Goal: Task Accomplishment & Management: Use online tool/utility

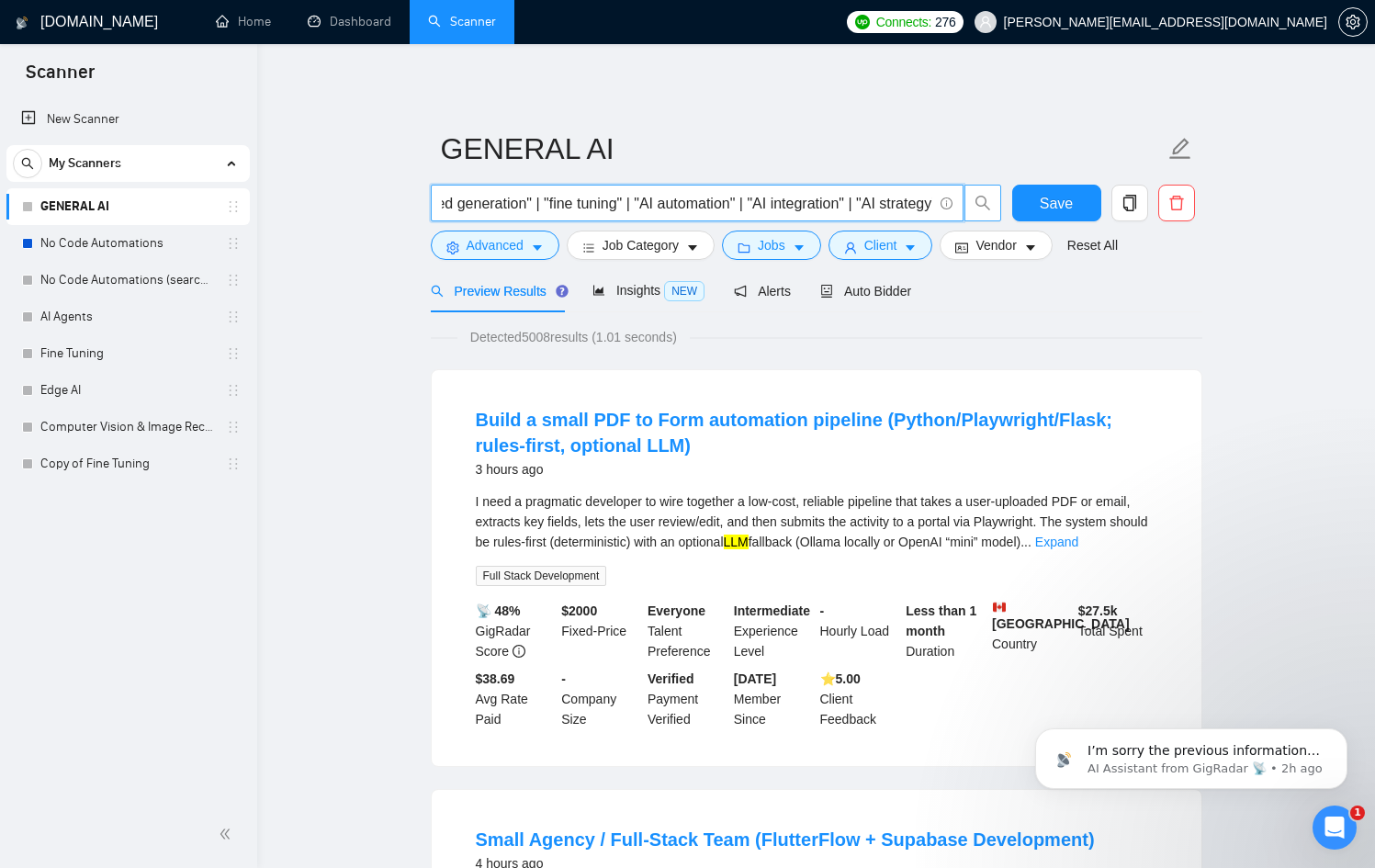
scroll to position [0, 1100]
drag, startPoint x: 604, startPoint y: 205, endPoint x: 969, endPoint y: 213, distance: 365.1
click at [969, 213] on span "("Artificial Intelligence" | "AI development" | "LLM" | "custom GPT" | "chatbot…" at bounding box center [717, 202] width 572 height 36
click at [645, 200] on input "("Artificial Intelligence" | "AI development" | "LLM" | "custom GPT" | "chatbot…" at bounding box center [687, 203] width 491 height 23
drag, startPoint x: 662, startPoint y: 202, endPoint x: 967, endPoint y: 214, distance: 305.2
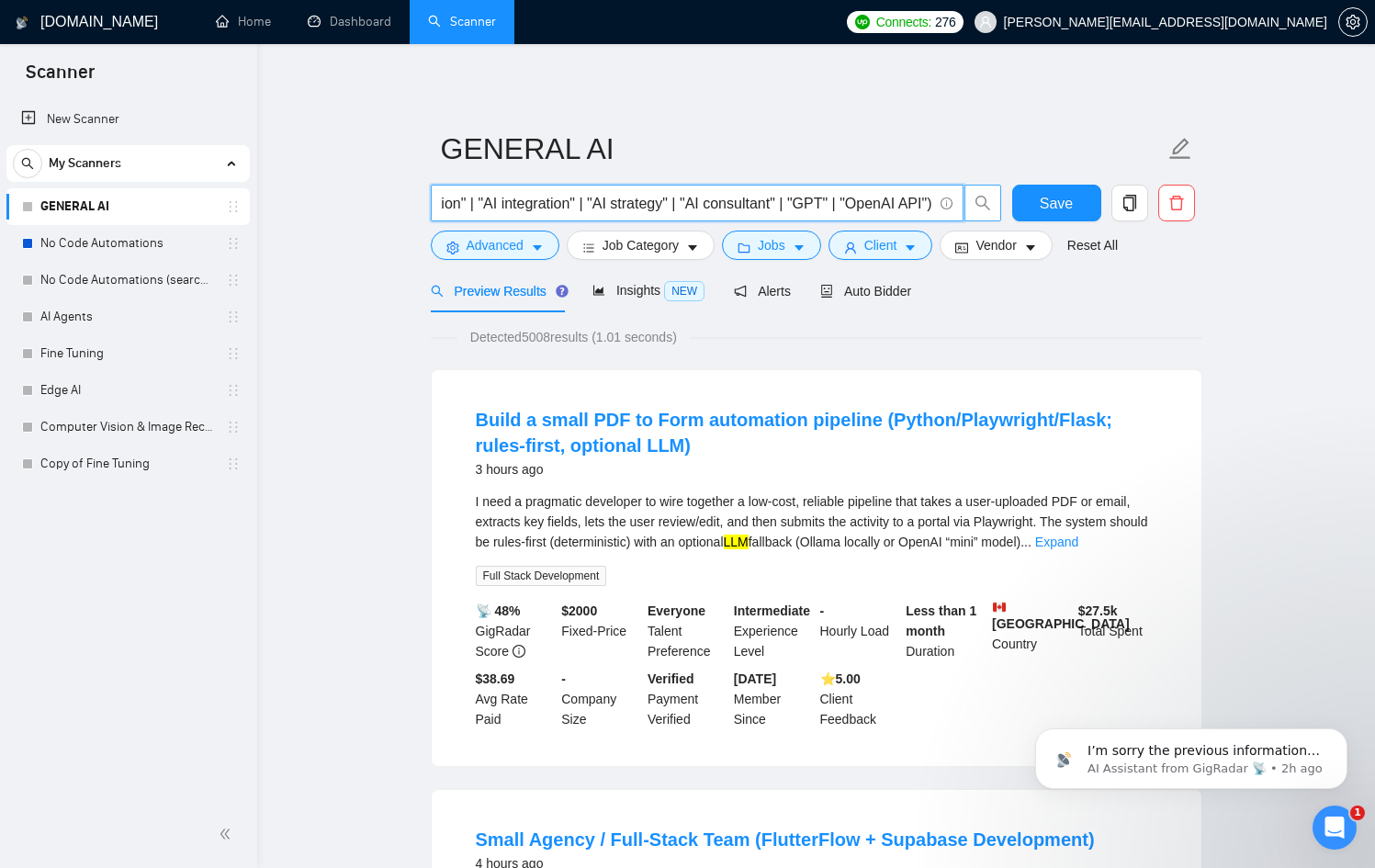
click at [967, 214] on span "("Artificial Intelligence" | "AI development" | "LLM" | "custom GPT" | "chatbot…" at bounding box center [717, 202] width 572 height 36
click at [817, 193] on input "("Artificial Intelligence" | "AI development" | "LLM" | "custom GPT" | "chatbot…" at bounding box center [687, 203] width 491 height 23
drag, startPoint x: 709, startPoint y: 208, endPoint x: 338, endPoint y: 194, distance: 371.3
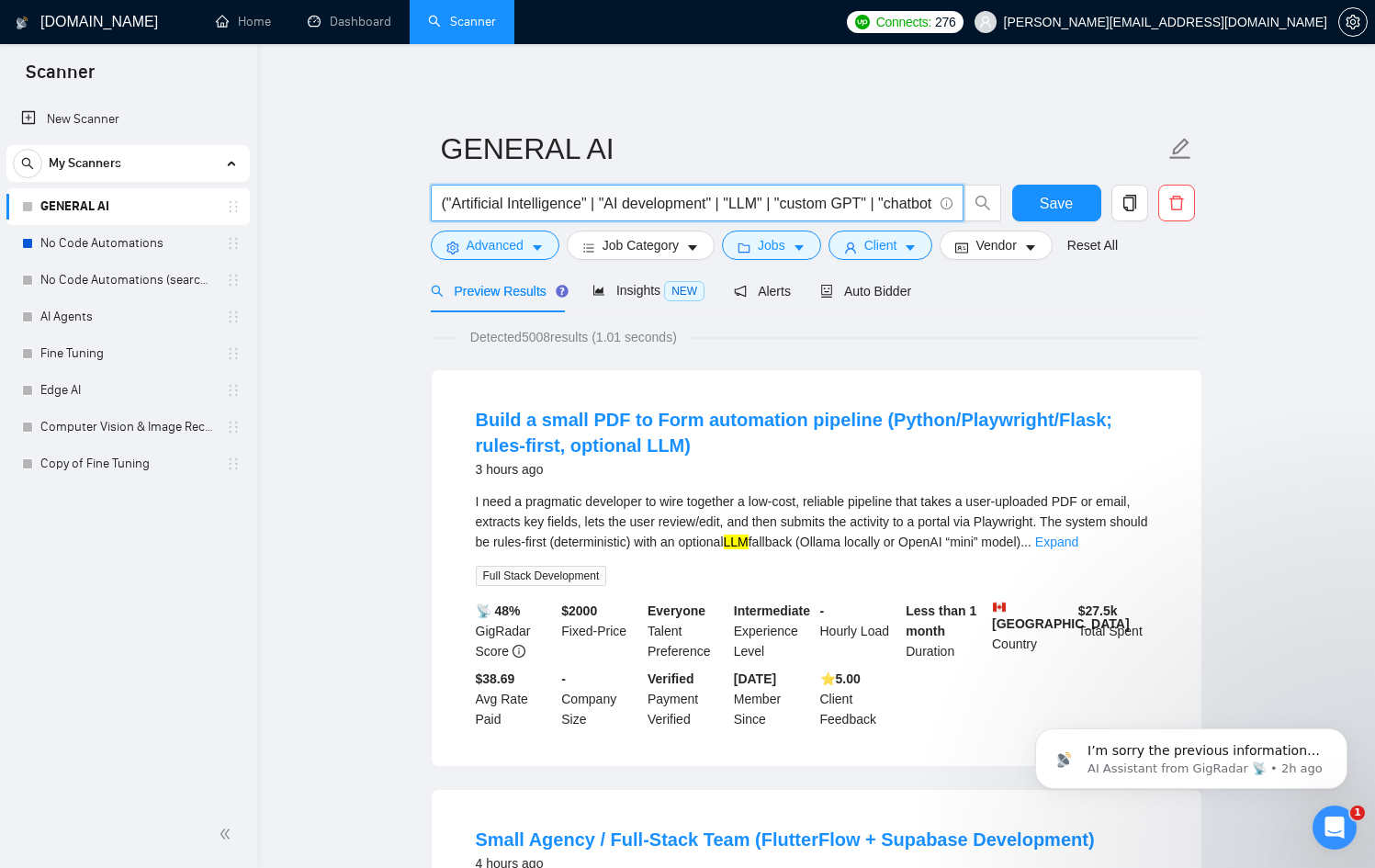
click at [813, 212] on input "("Artificial Intelligence" | "AI development" | "LLM" | "custom GPT" | "chatbot…" at bounding box center [687, 203] width 491 height 23
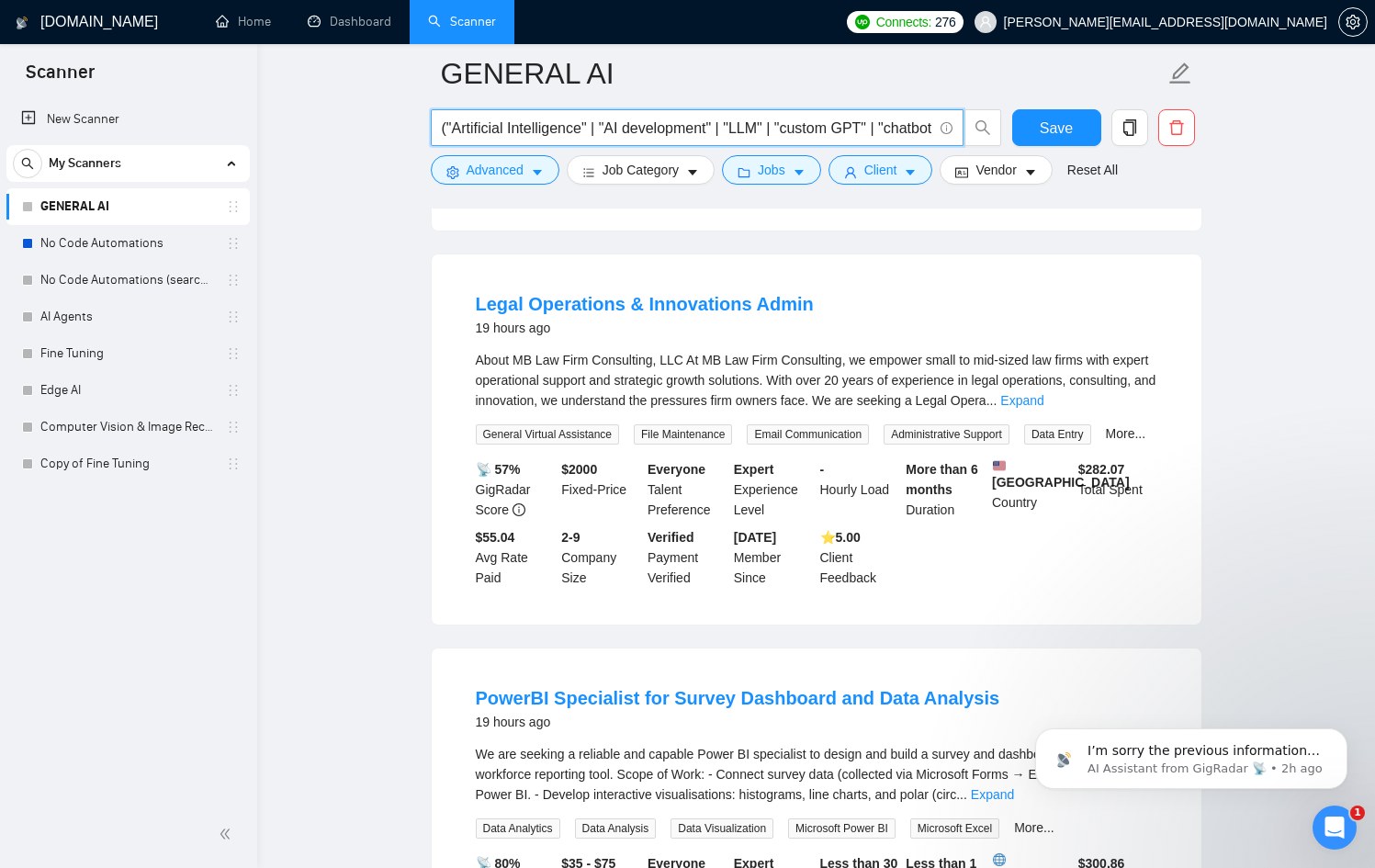
scroll to position [2926, 0]
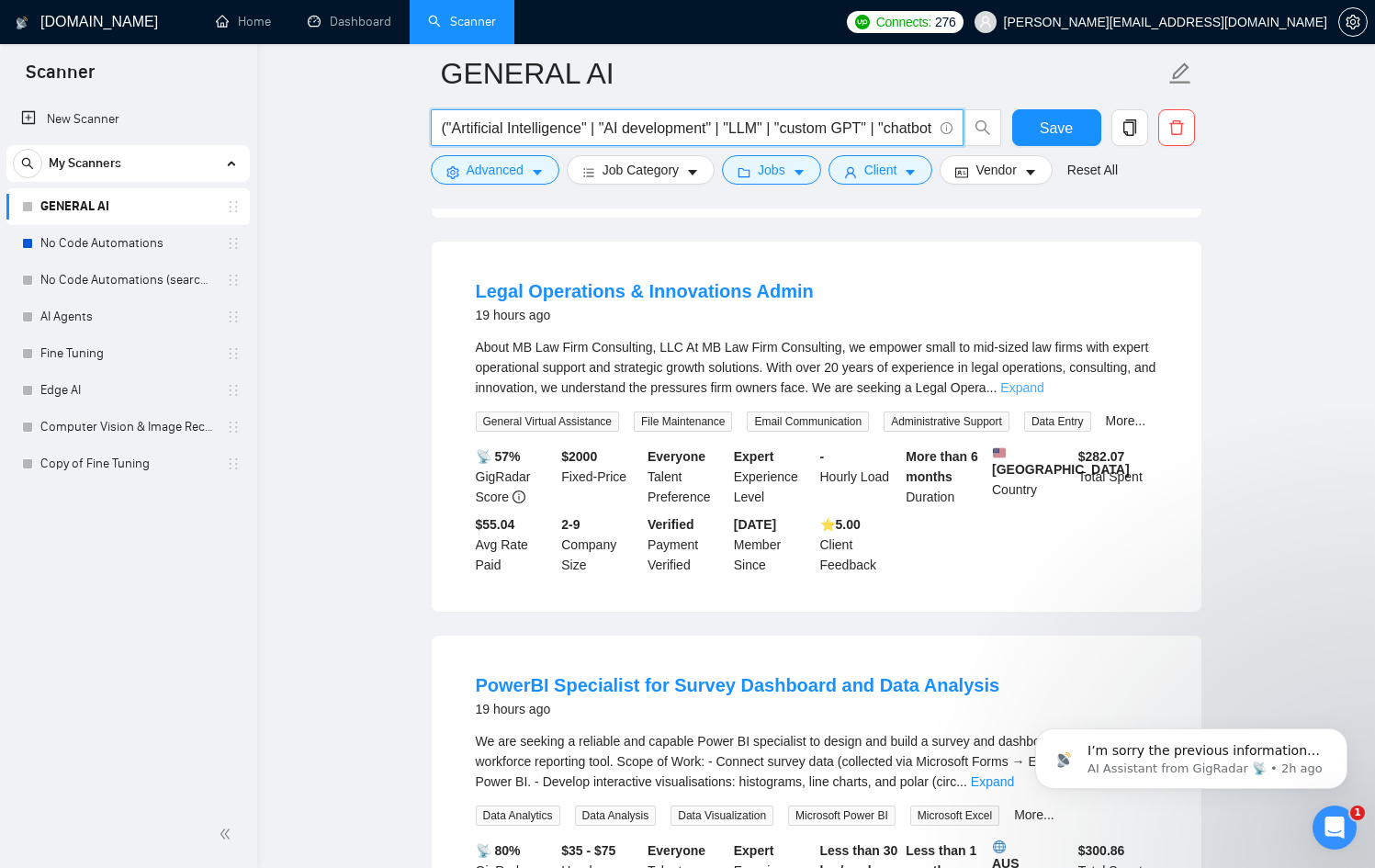
click at [1044, 395] on link "Expand" at bounding box center [1022, 387] width 43 height 15
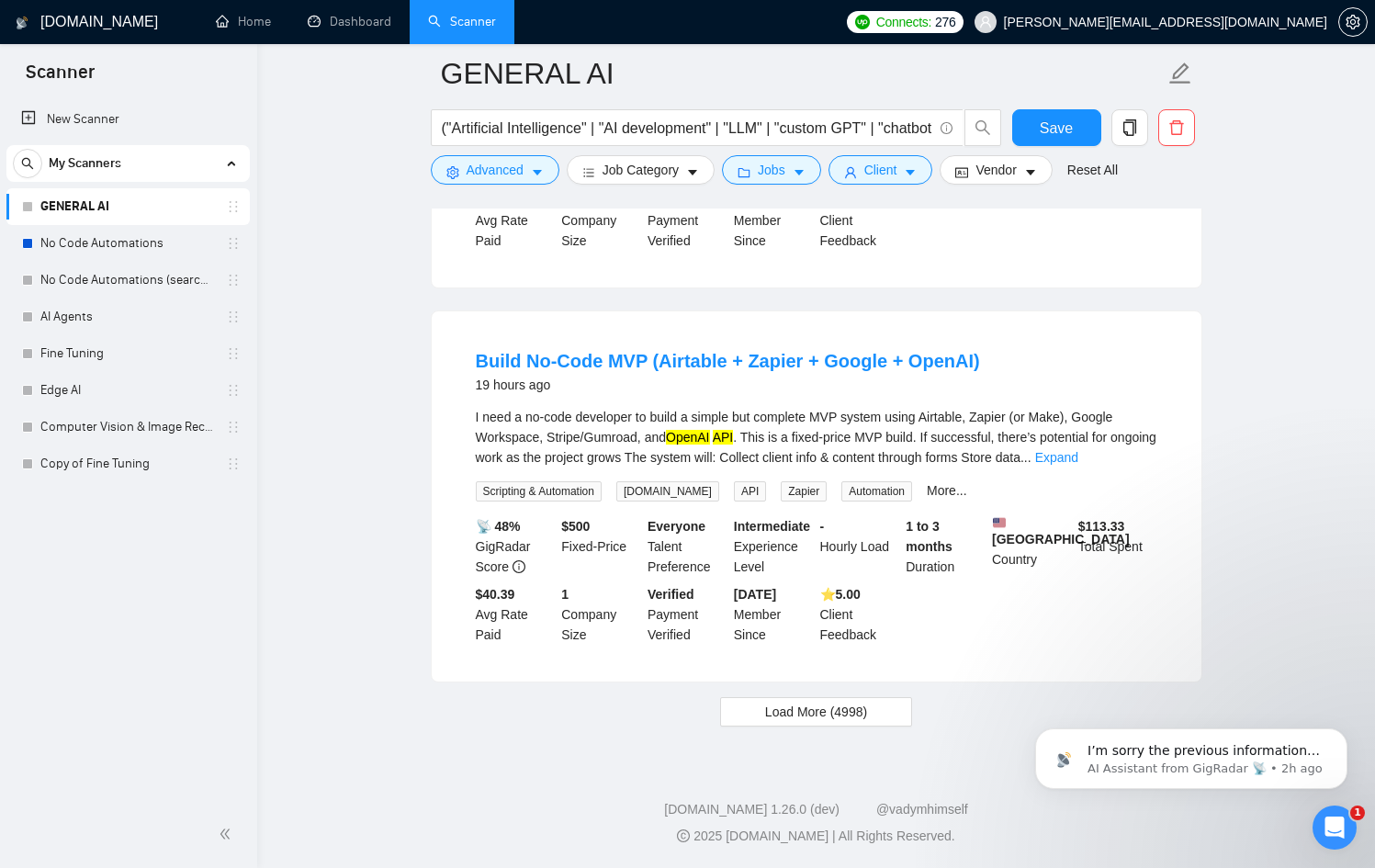
scroll to position [4343, 0]
click at [820, 701] on span "Load More (4998)" at bounding box center [815, 711] width 102 height 21
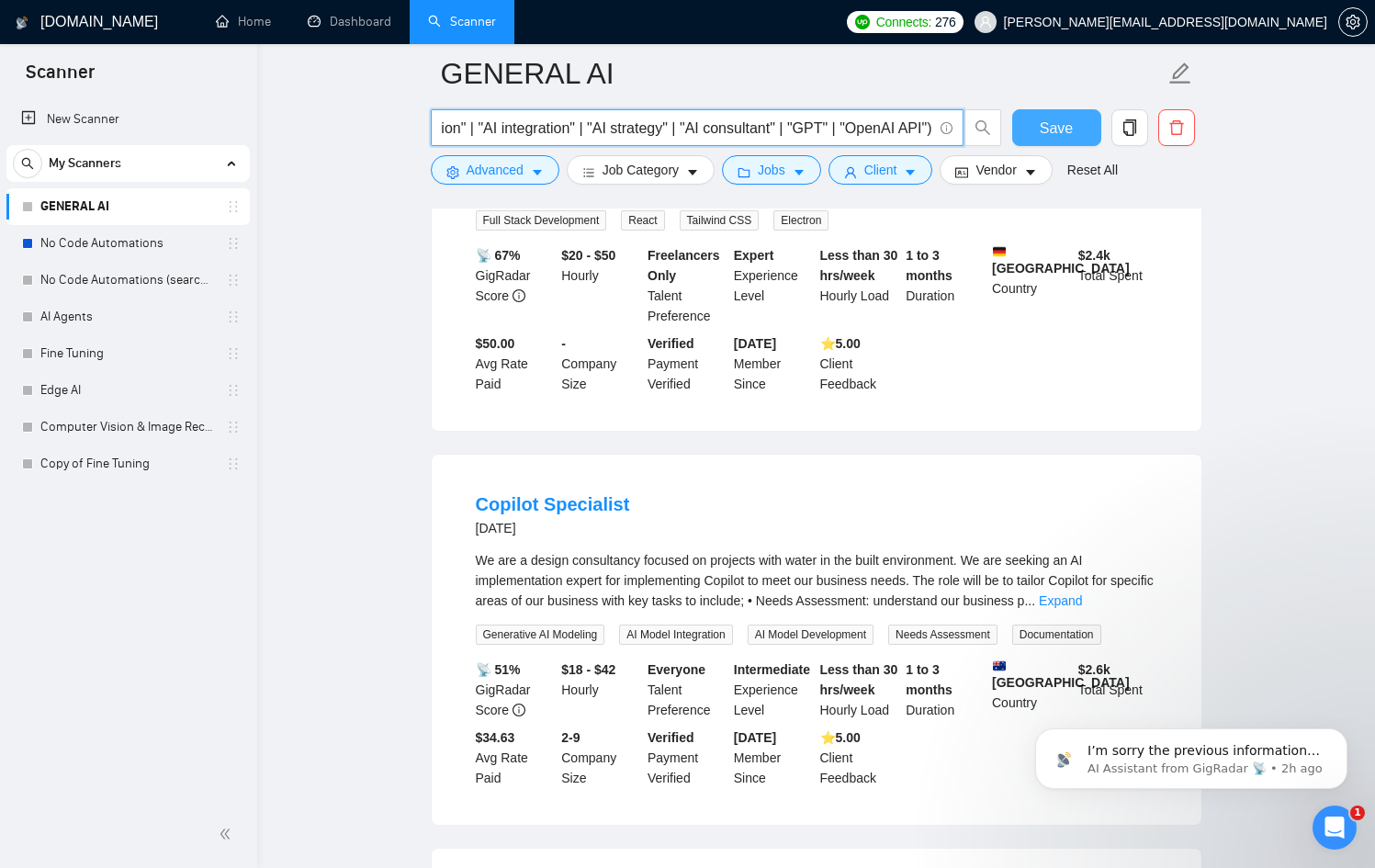
scroll to position [0, 1100]
drag, startPoint x: 642, startPoint y: 129, endPoint x: 1021, endPoint y: 127, distance: 379.0
click at [1021, 127] on div "("Artificial Intelligence" | "AI development" | "LLM" | "custom GPT" | "chatbot…" at bounding box center [812, 132] width 772 height 46
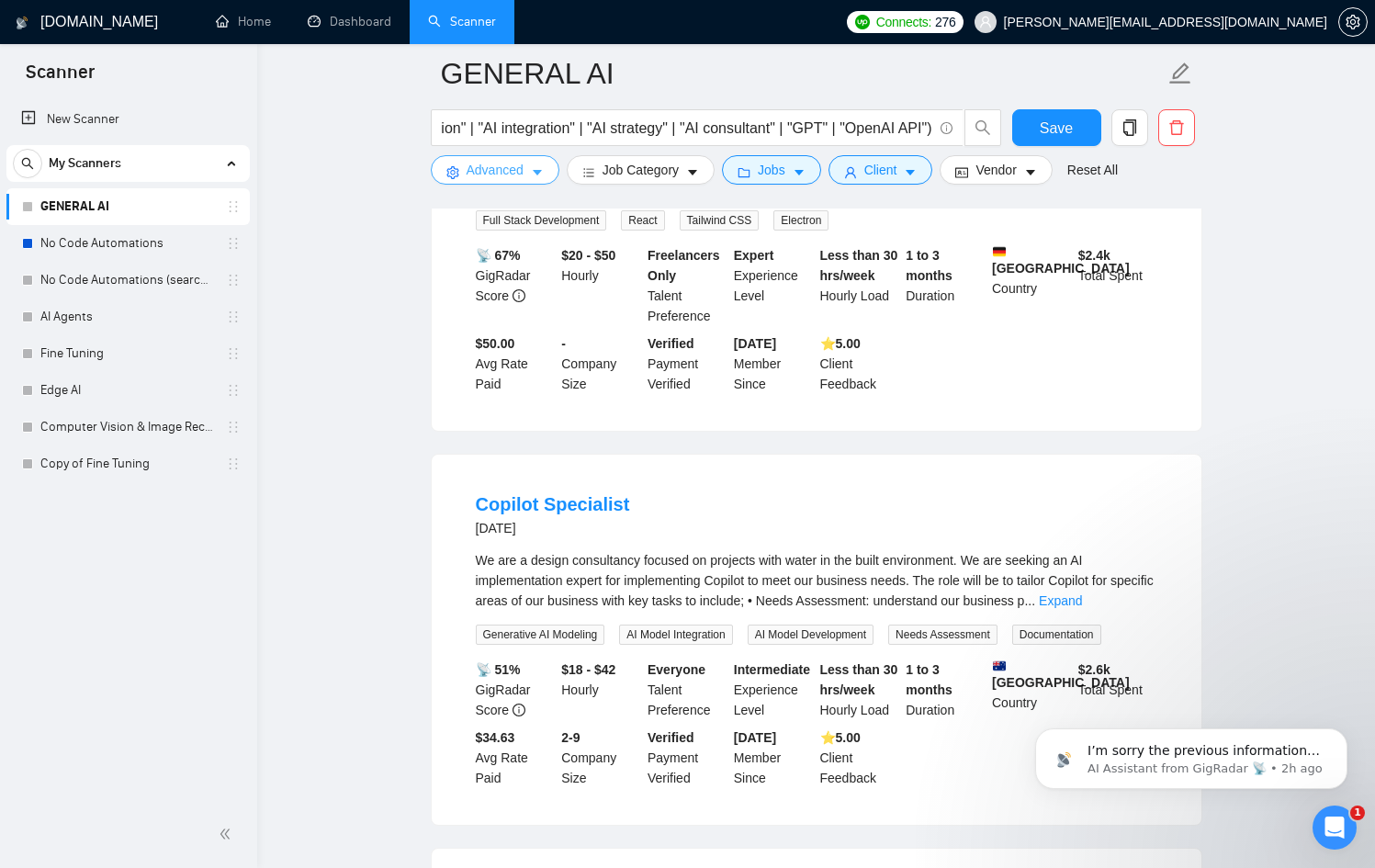
click at [537, 172] on icon "caret-down" at bounding box center [537, 173] width 9 height 6
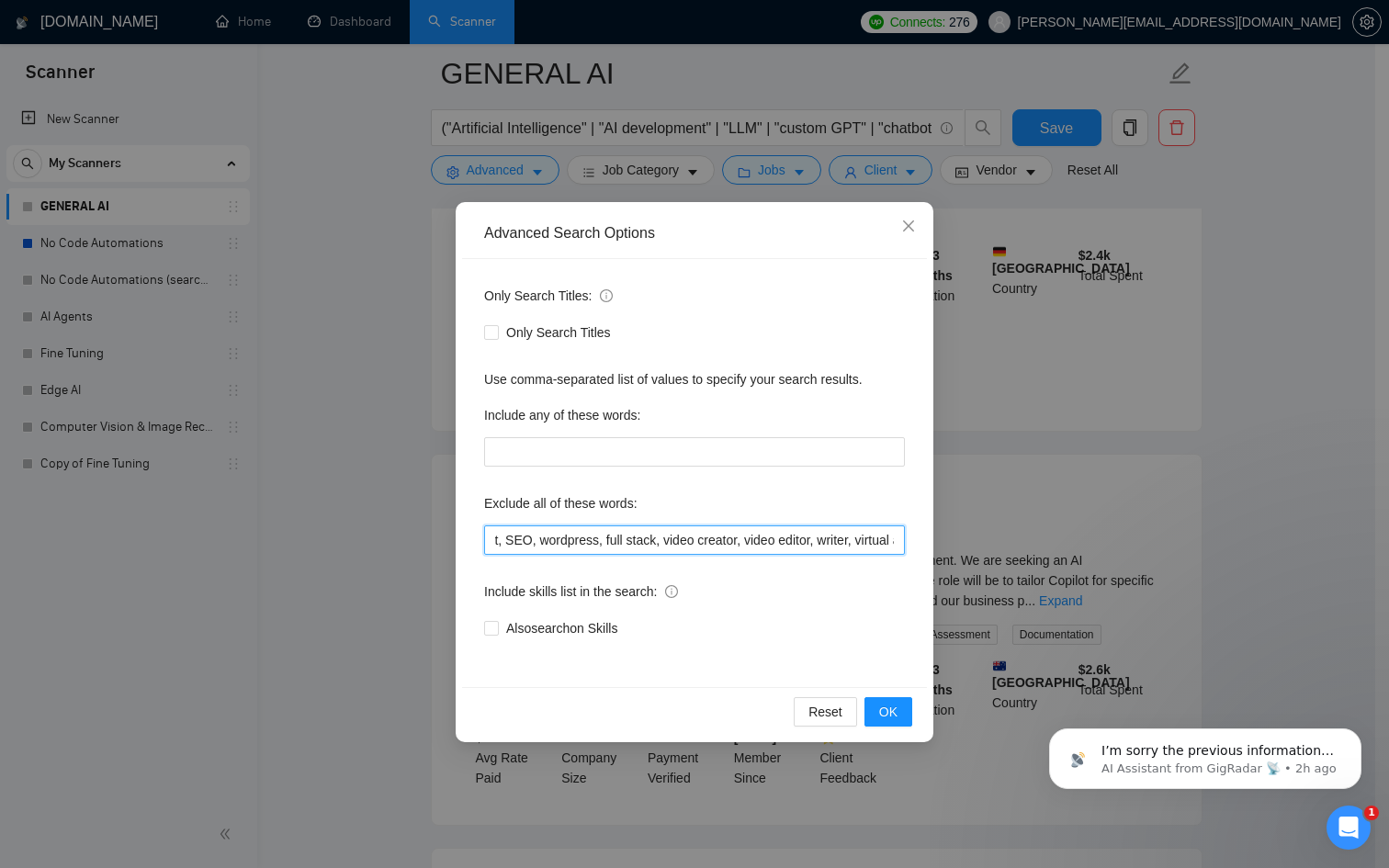
scroll to position [0, 1817]
drag, startPoint x: 828, startPoint y: 536, endPoint x: 1012, endPoint y: 540, distance: 184.0
click at [1012, 540] on div "Advanced Search Options Only Search Titles: Only Search Titles Use comma-separa…" at bounding box center [694, 434] width 1389 height 868
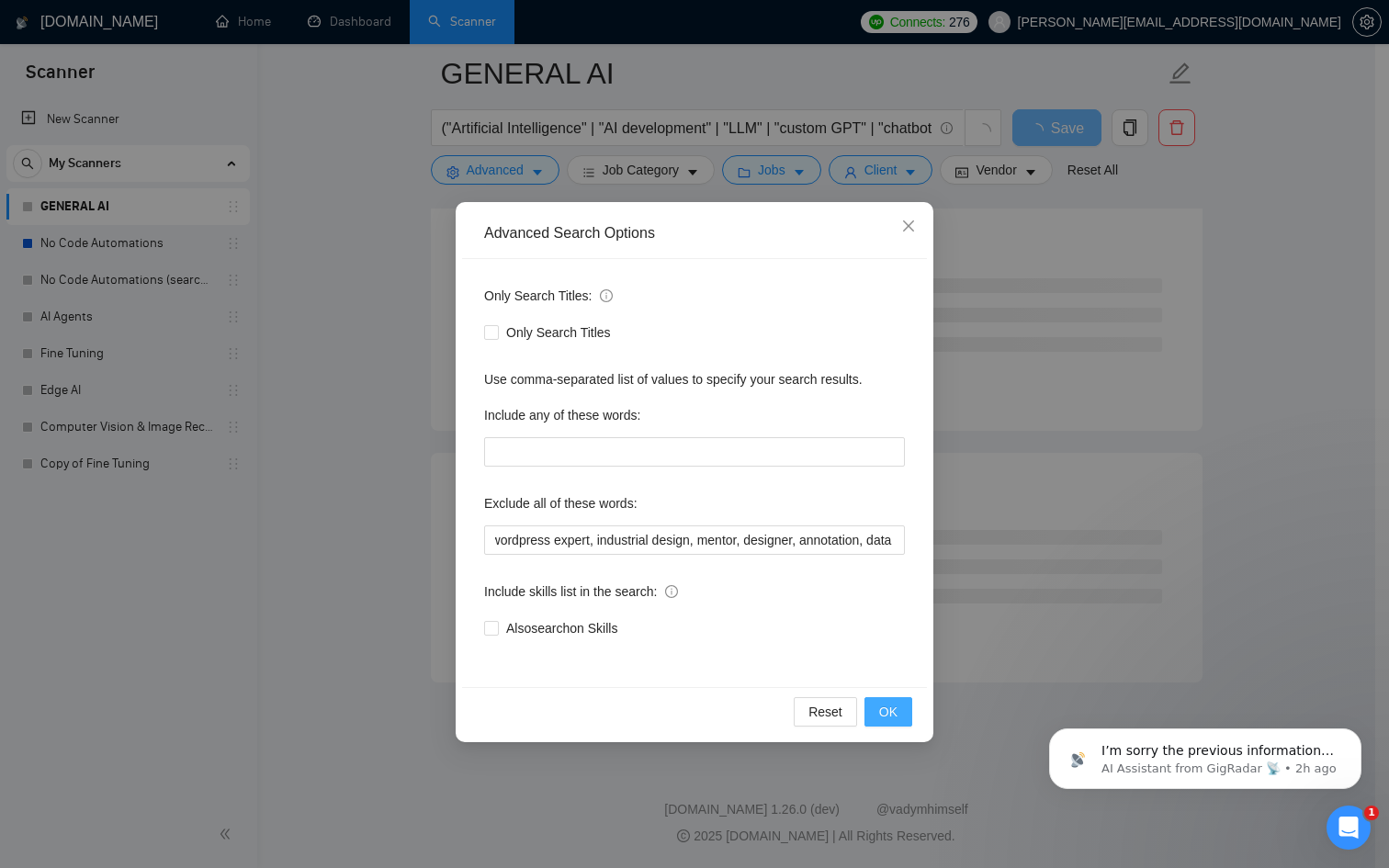
scroll to position [0, 0]
click at [890, 710] on span "OK" at bounding box center [888, 711] width 19 height 21
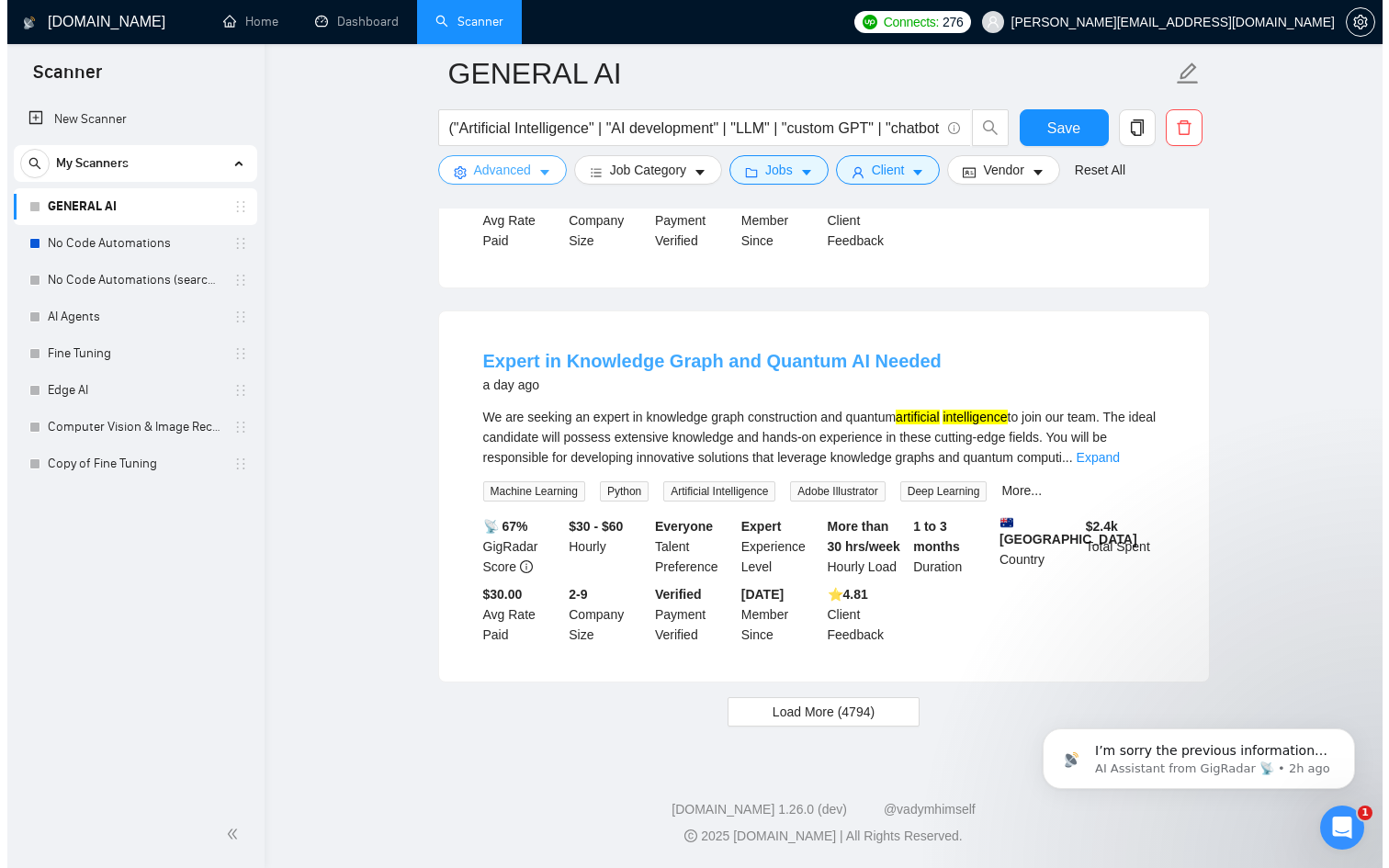
scroll to position [3758, 0]
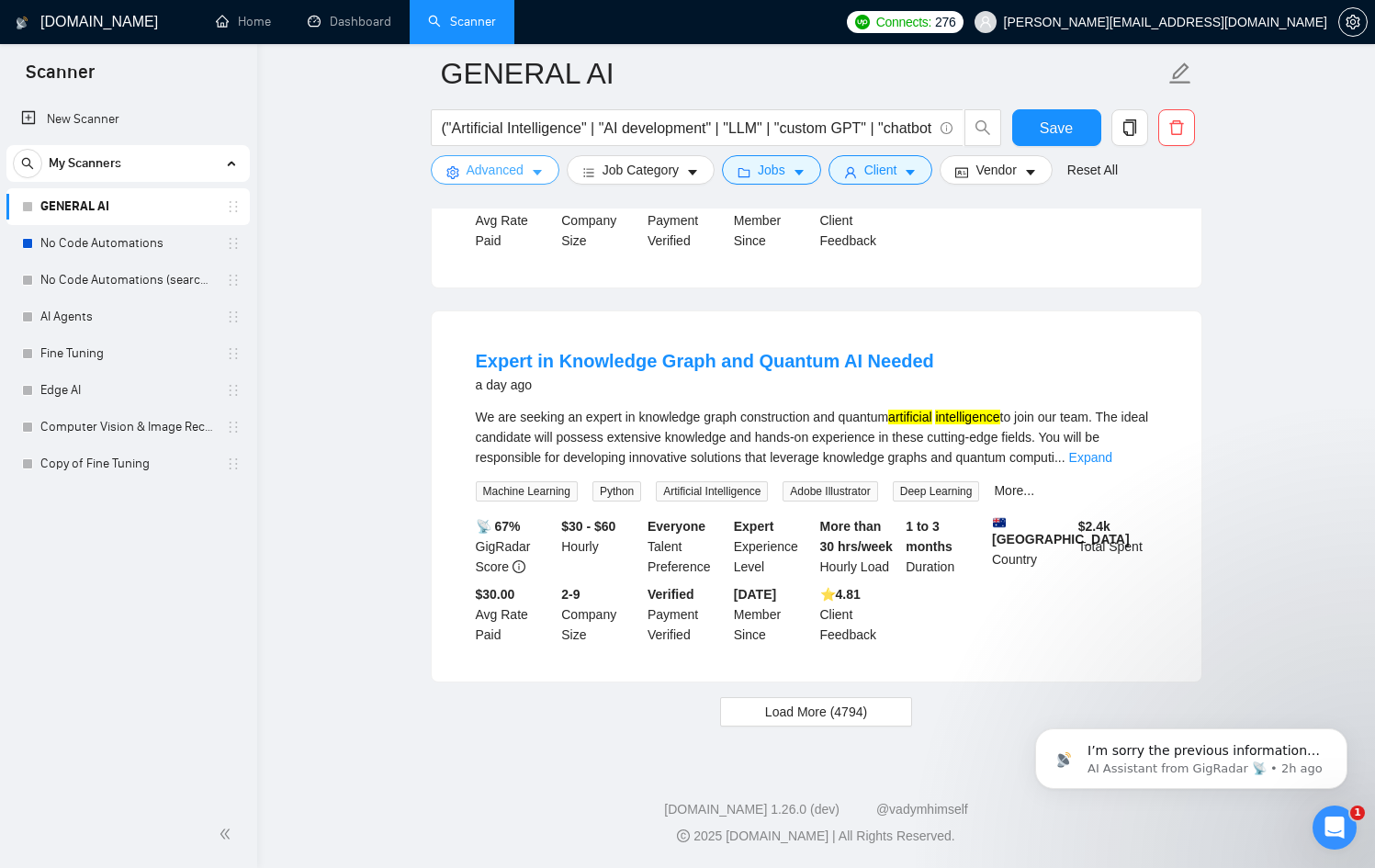
click at [526, 172] on button "Advanced" at bounding box center [495, 170] width 128 height 30
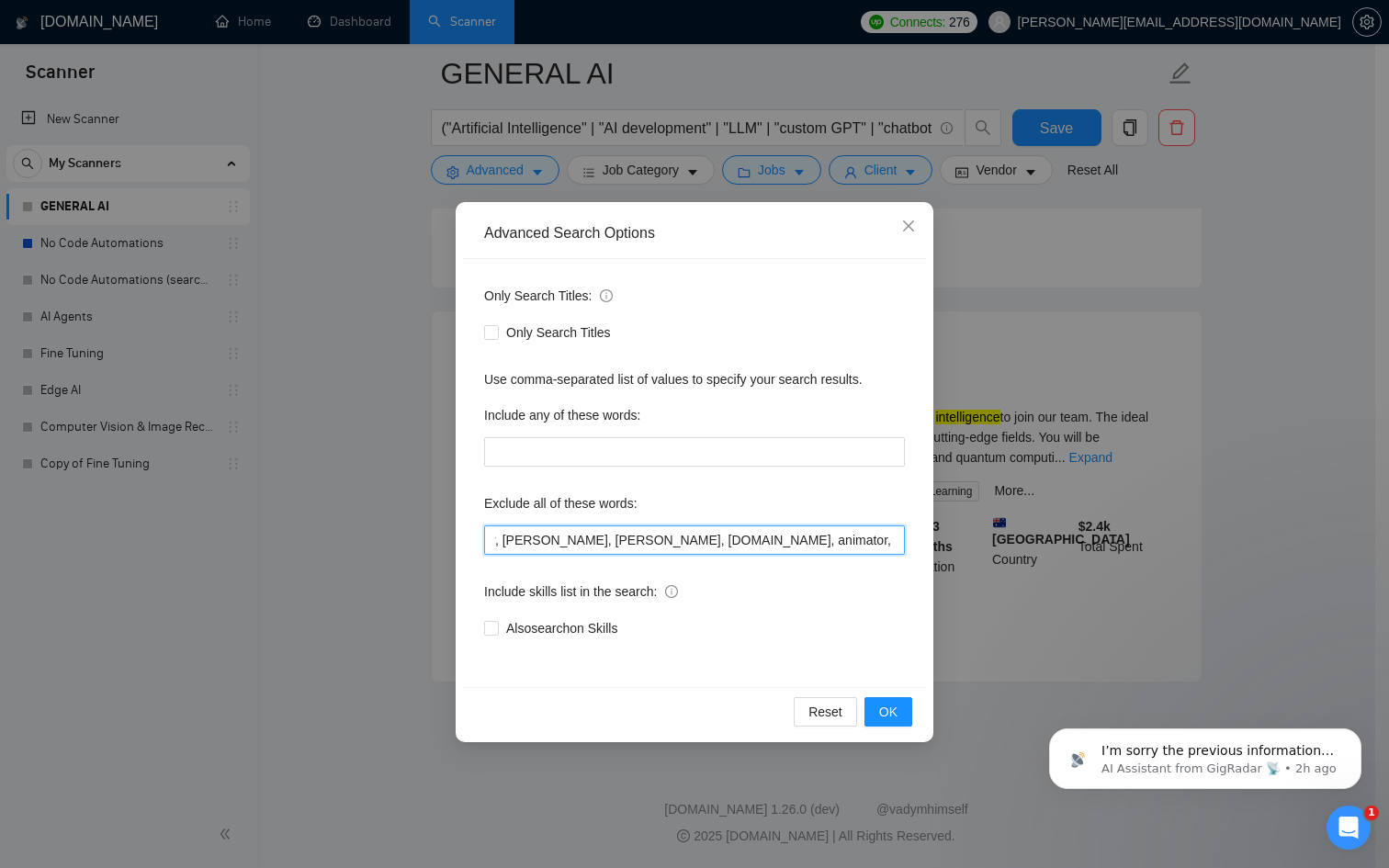
scroll to position [0, 1898]
drag, startPoint x: 736, startPoint y: 548, endPoint x: 1251, endPoint y: 557, distance: 515.1
click at [1251, 557] on div "Advanced Search Options Only Search Titles: Only Search Titles Use comma-separa…" at bounding box center [694, 434] width 1389 height 868
click at [890, 701] on span "OK" at bounding box center [888, 711] width 19 height 21
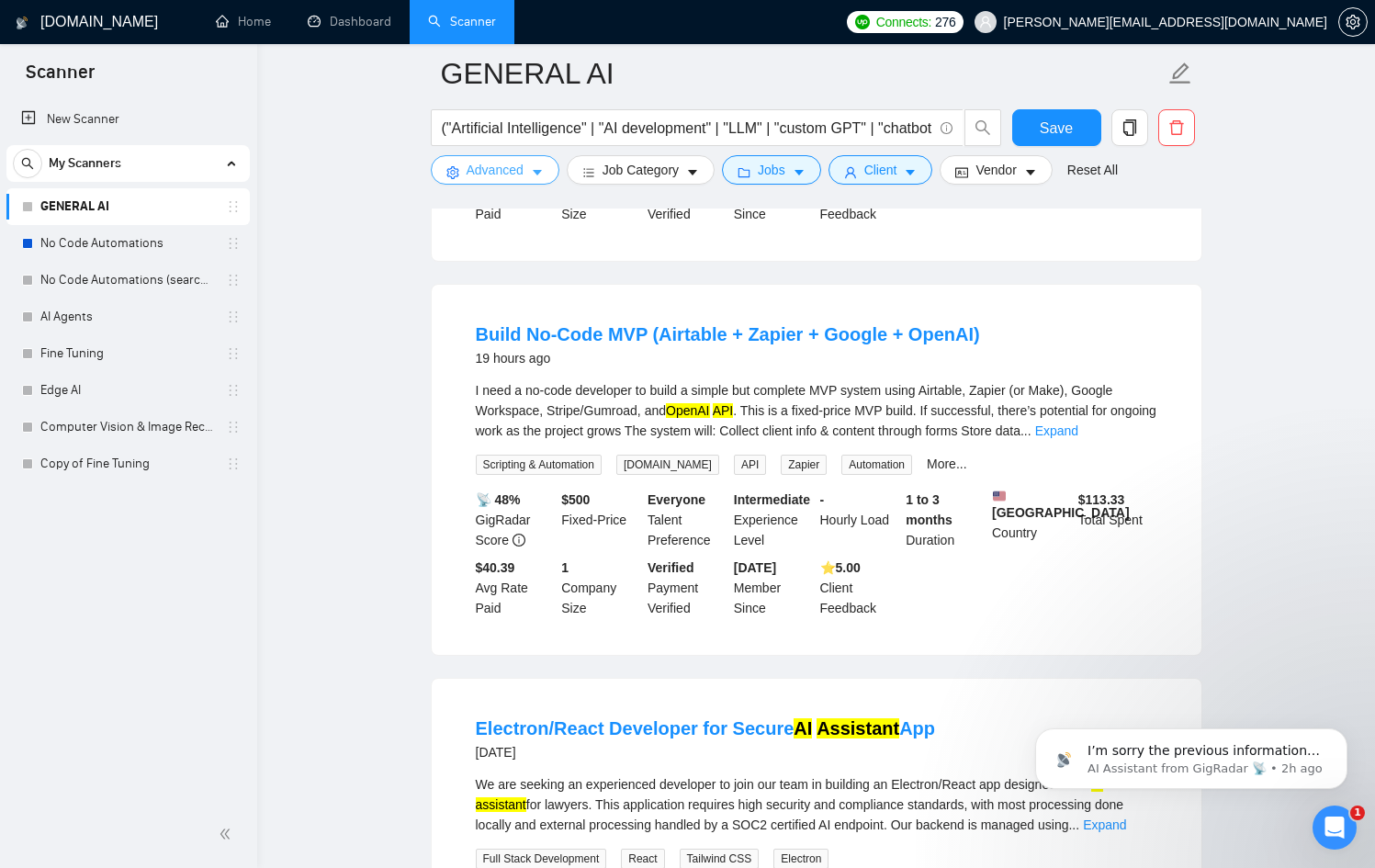
scroll to position [3777, 0]
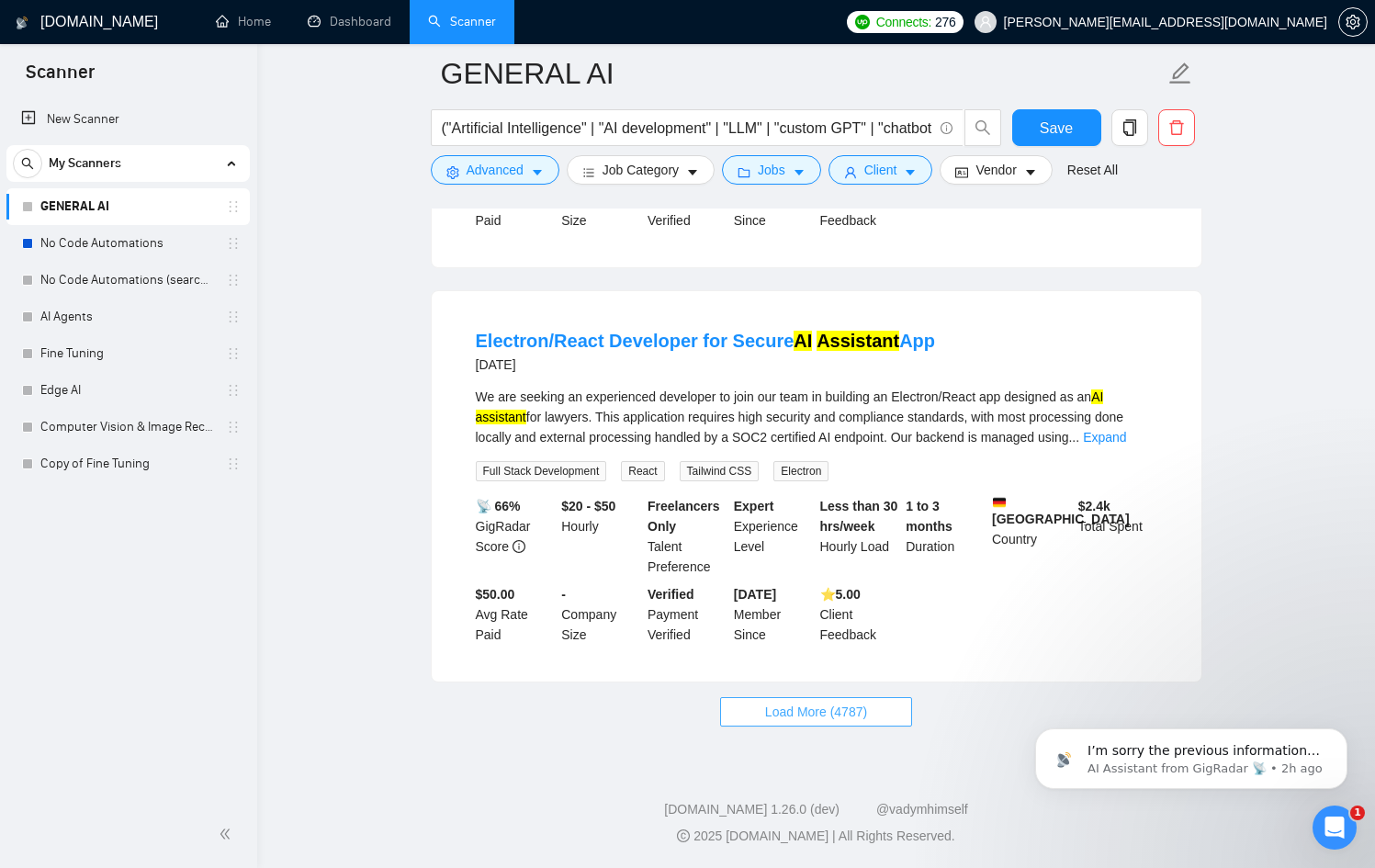
click at [809, 711] on span "Load More (4787)" at bounding box center [815, 711] width 102 height 21
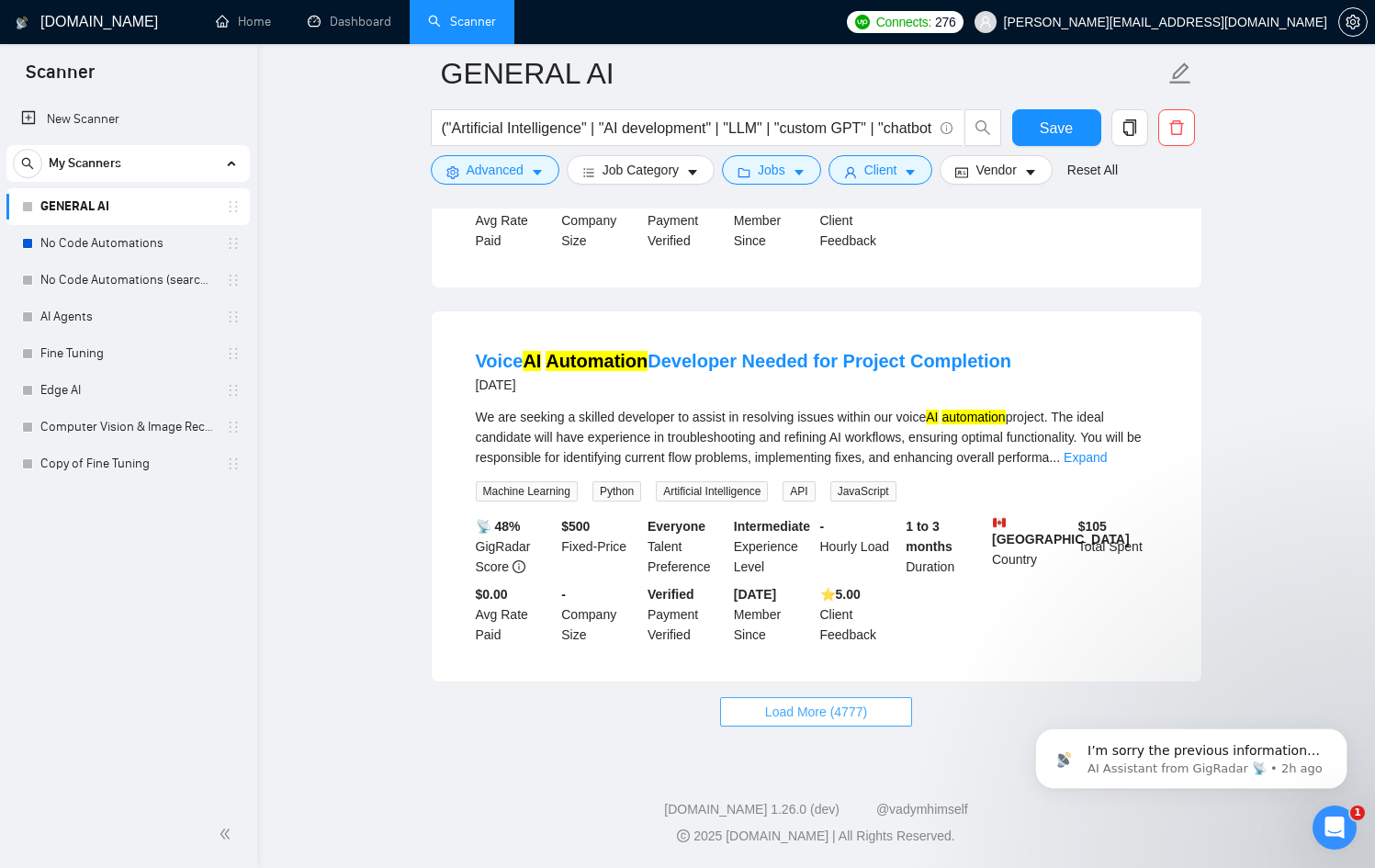
scroll to position [7843, 0]
click at [805, 711] on span "Load More (4777)" at bounding box center [815, 711] width 102 height 21
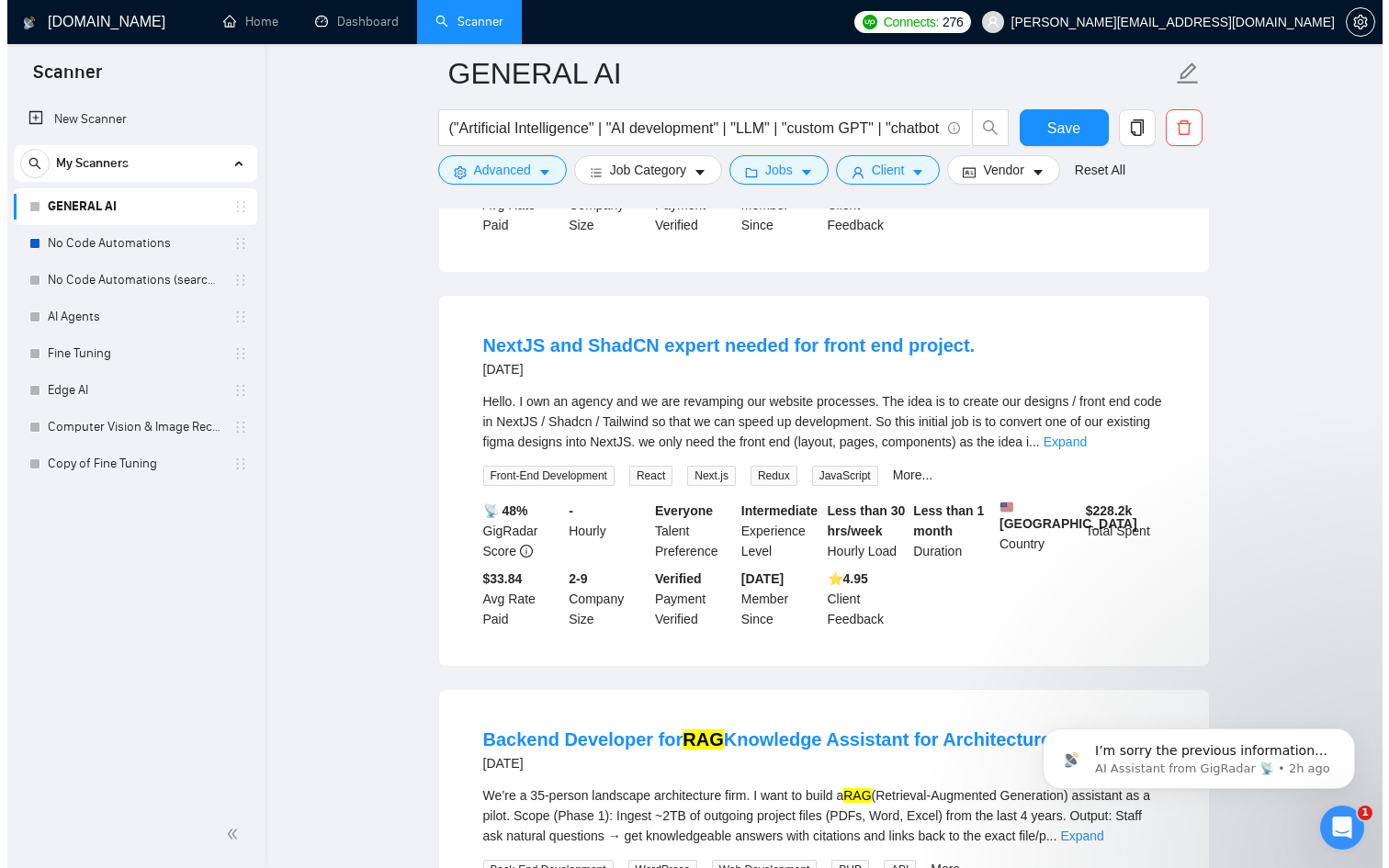
scroll to position [8850, 0]
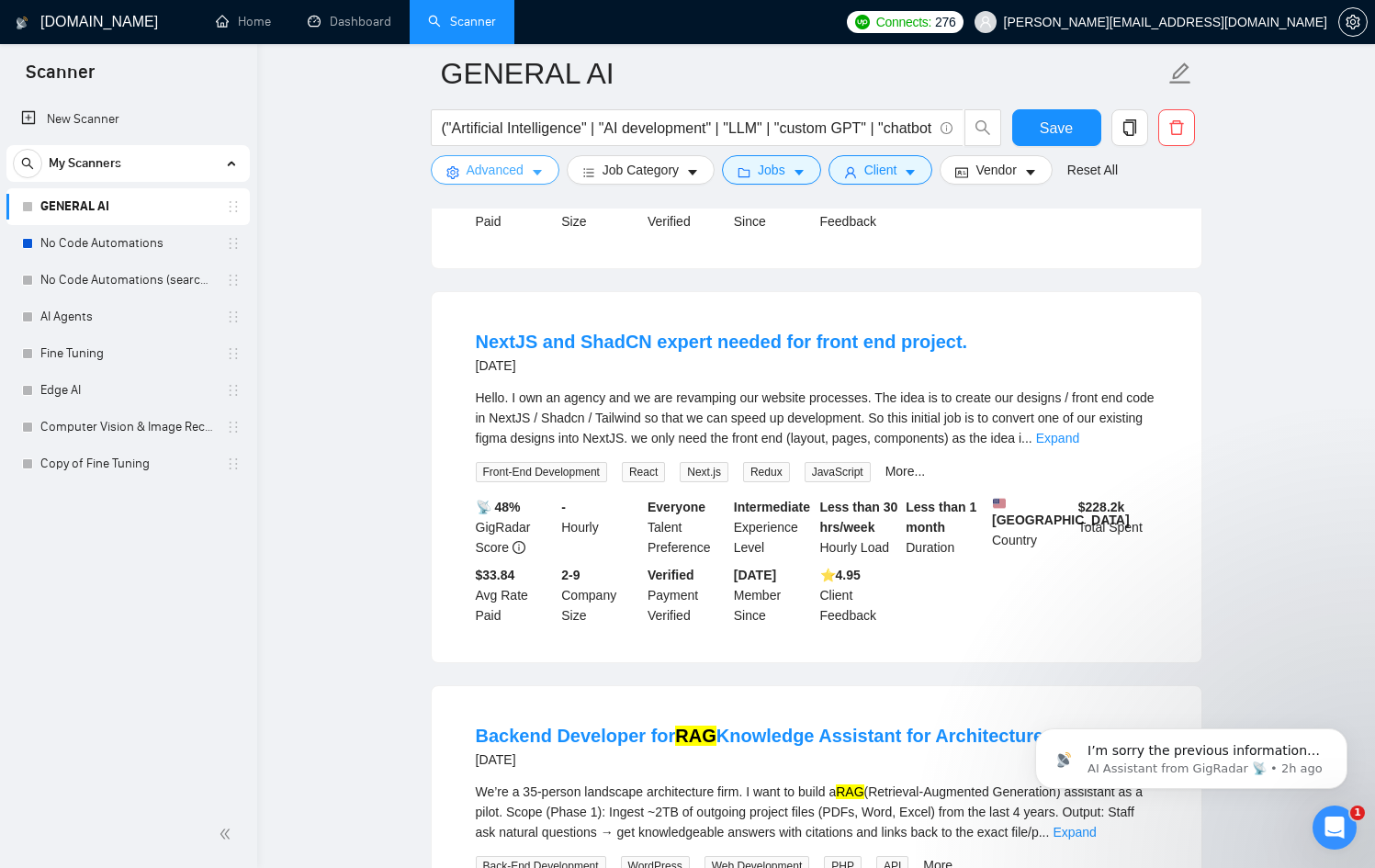
click at [507, 178] on span "Advanced" at bounding box center [495, 169] width 57 height 21
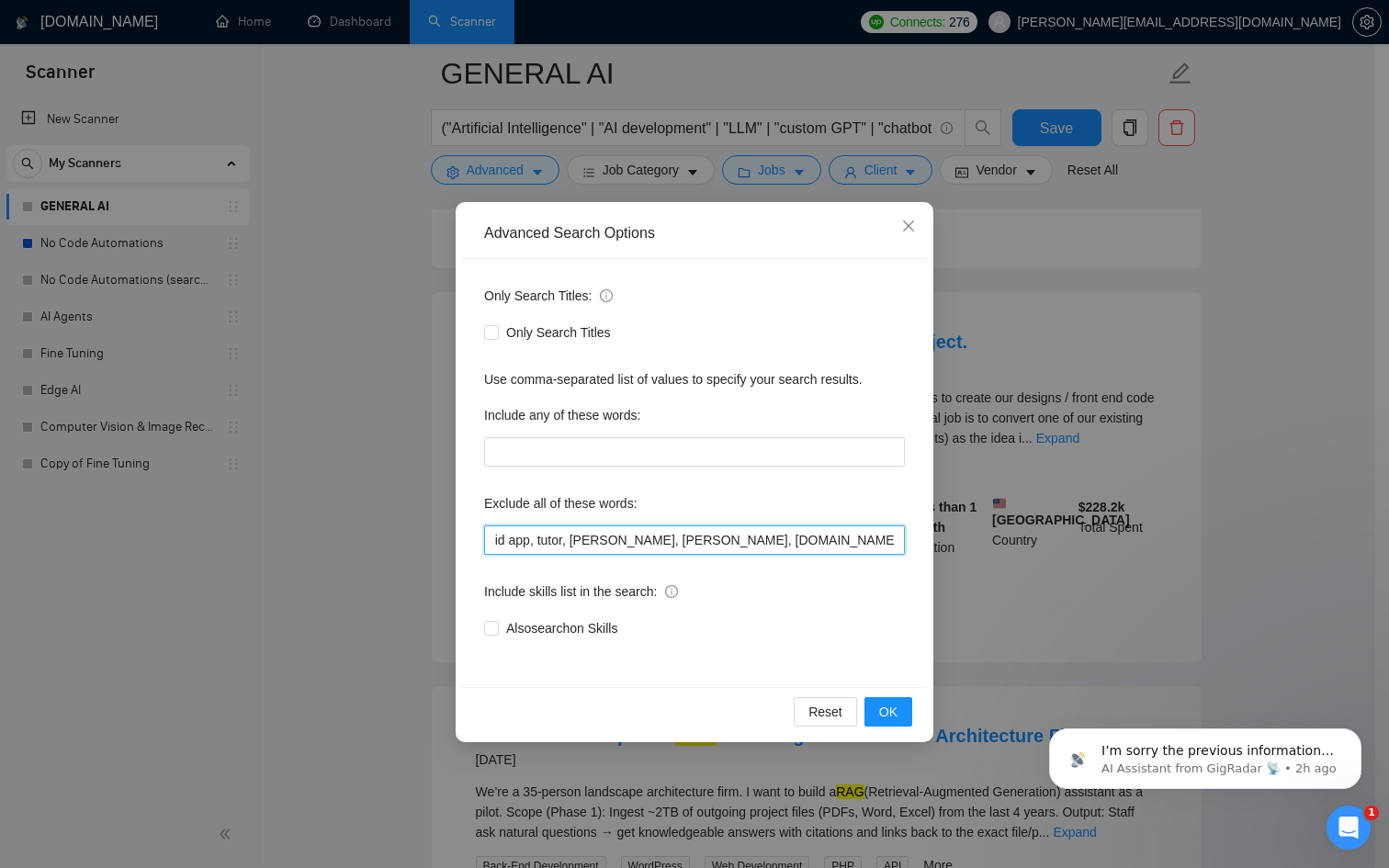
scroll to position [0, 1960]
drag, startPoint x: 744, startPoint y: 532, endPoint x: 1185, endPoint y: 552, distance: 441.5
click at [1185, 552] on div "Advanced Search Options Only Search Titles: Only Search Titles Use comma-separa…" at bounding box center [694, 434] width 1389 height 868
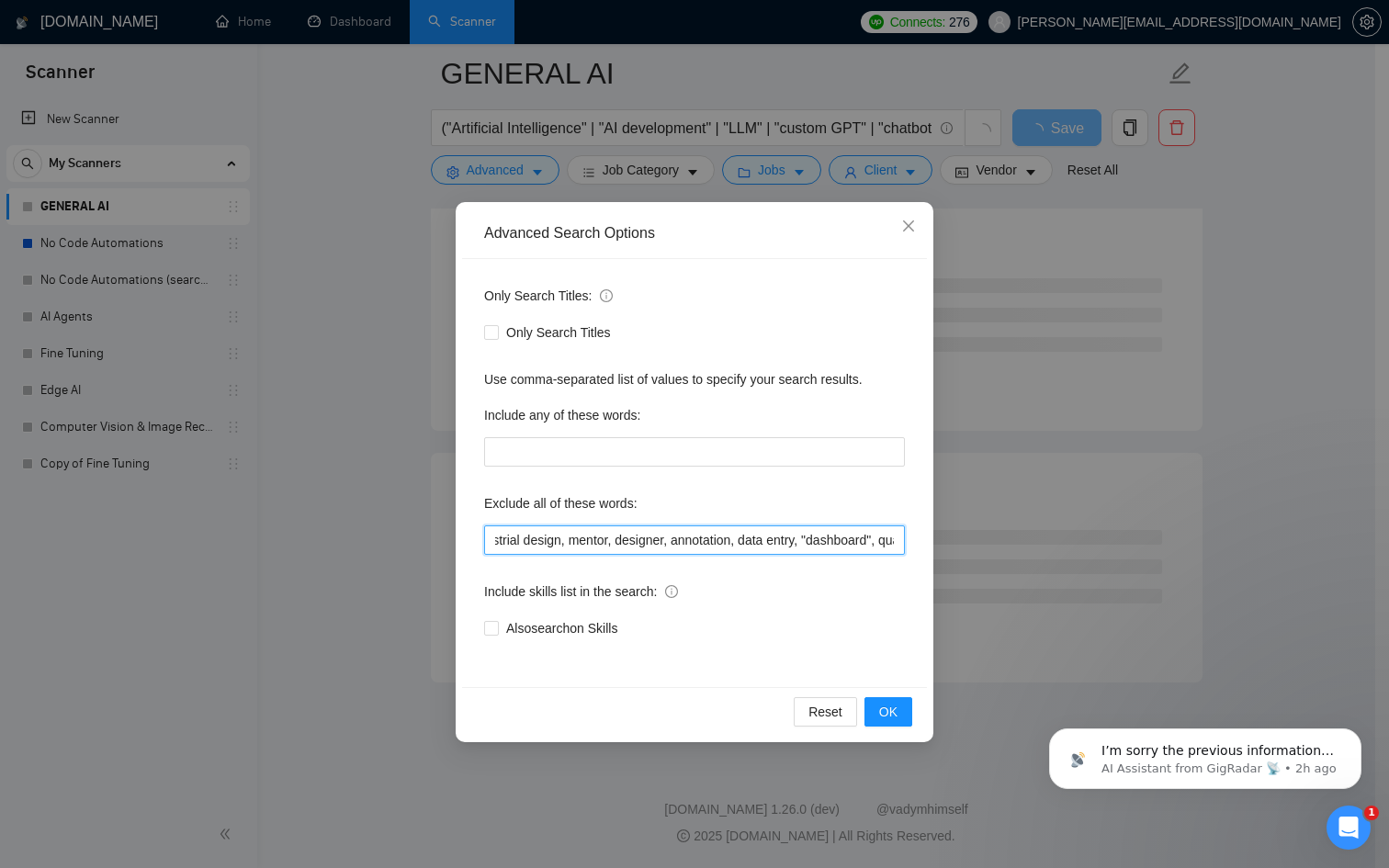
click at [834, 536] on input "n8n, basic Excel automation, discord bot, video editor, android development, SE…" at bounding box center [694, 540] width 421 height 30
drag, startPoint x: 875, startPoint y: 528, endPoint x: 942, endPoint y: 537, distance: 67.6
click at [942, 537] on div "Advanced Search Options Only Search Titles: Only Search Titles Use comma-separa…" at bounding box center [694, 434] width 1389 height 868
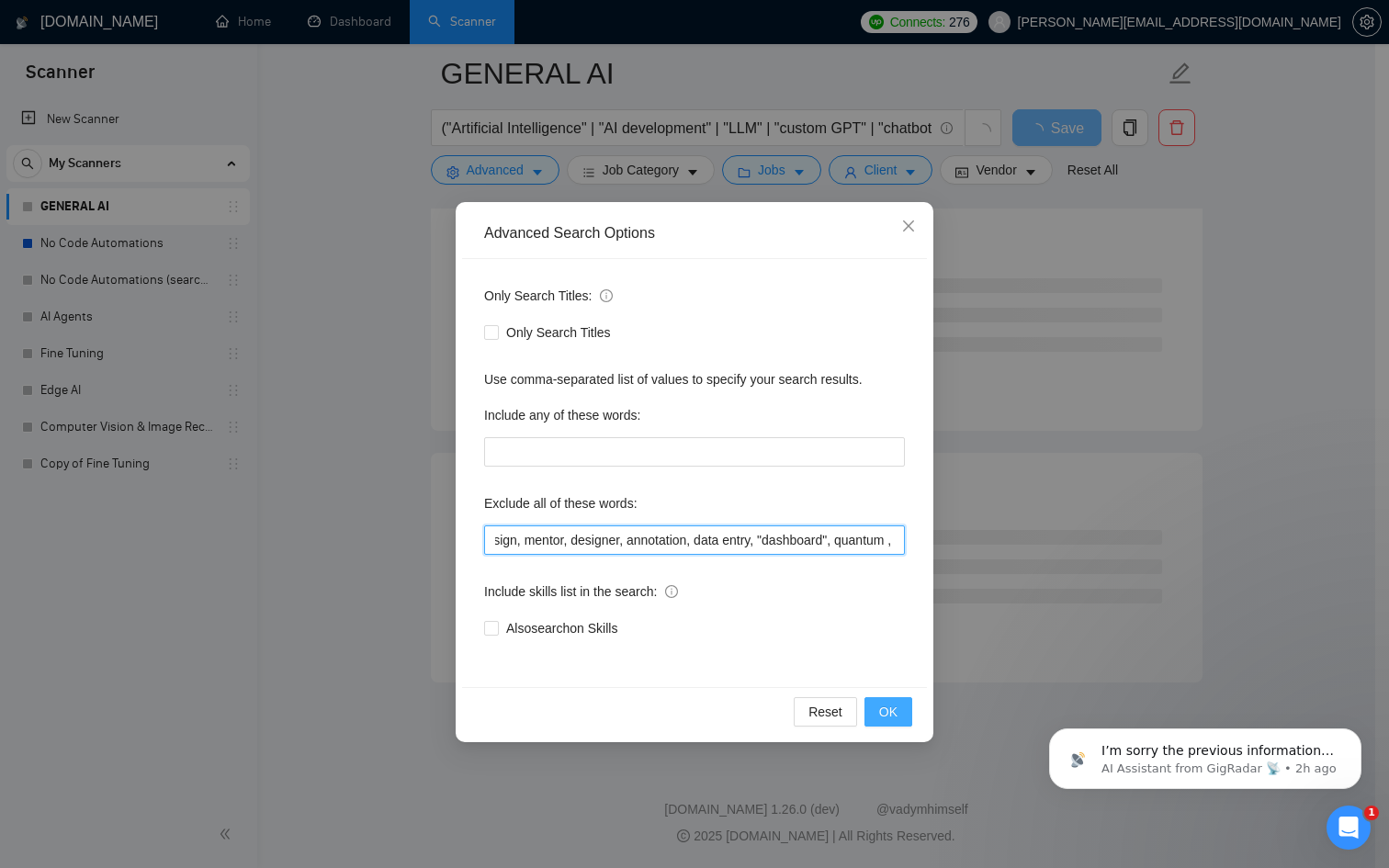
type input "n8n, basic Excel automation, discord bot, video editor, android development, SE…"
click at [892, 701] on button "OK" at bounding box center [888, 711] width 47 height 30
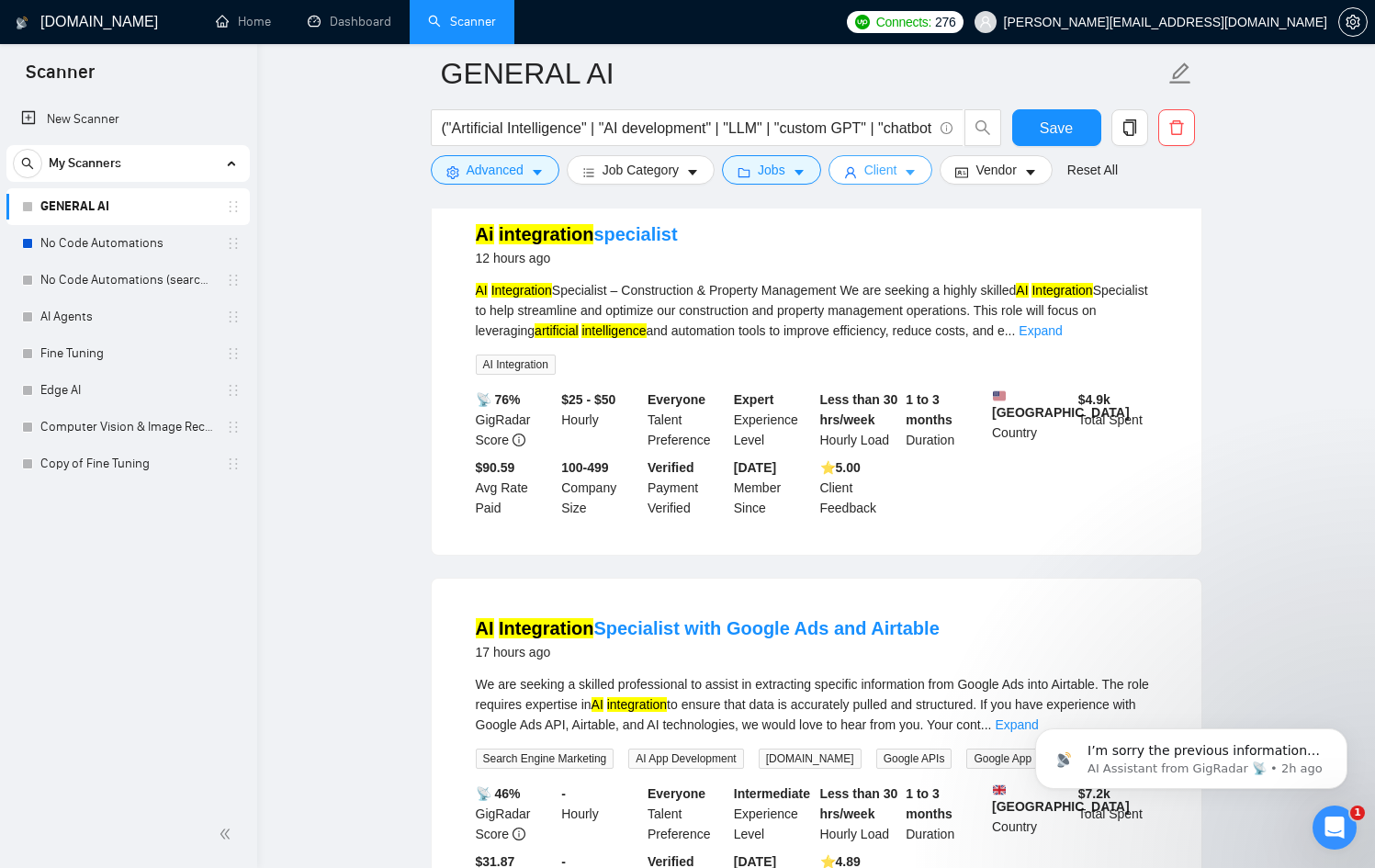
click at [882, 167] on span "Client" at bounding box center [881, 169] width 34 height 21
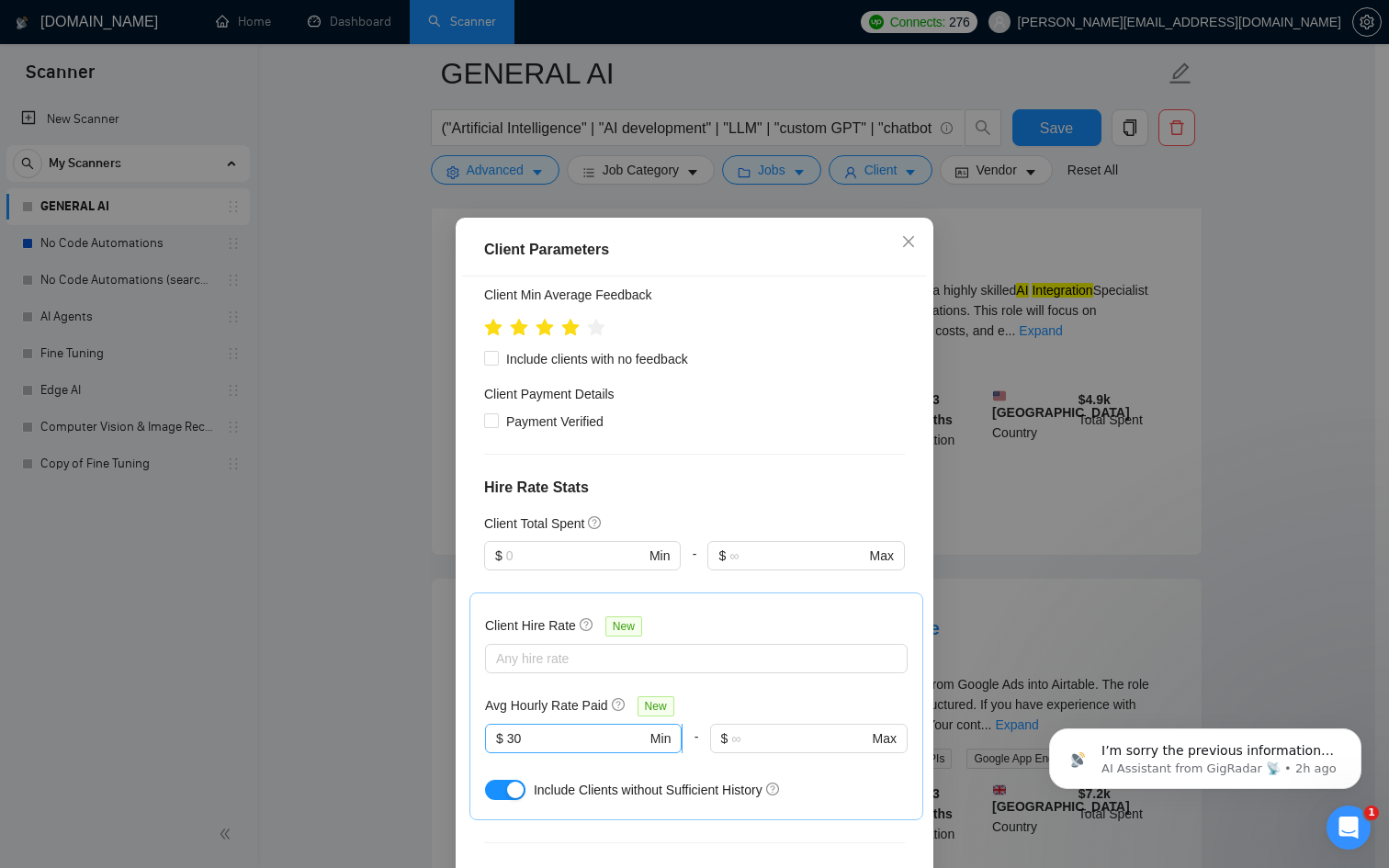
scroll to position [645, 0]
click at [581, 729] on input "30" at bounding box center [577, 739] width 140 height 21
type input "3"
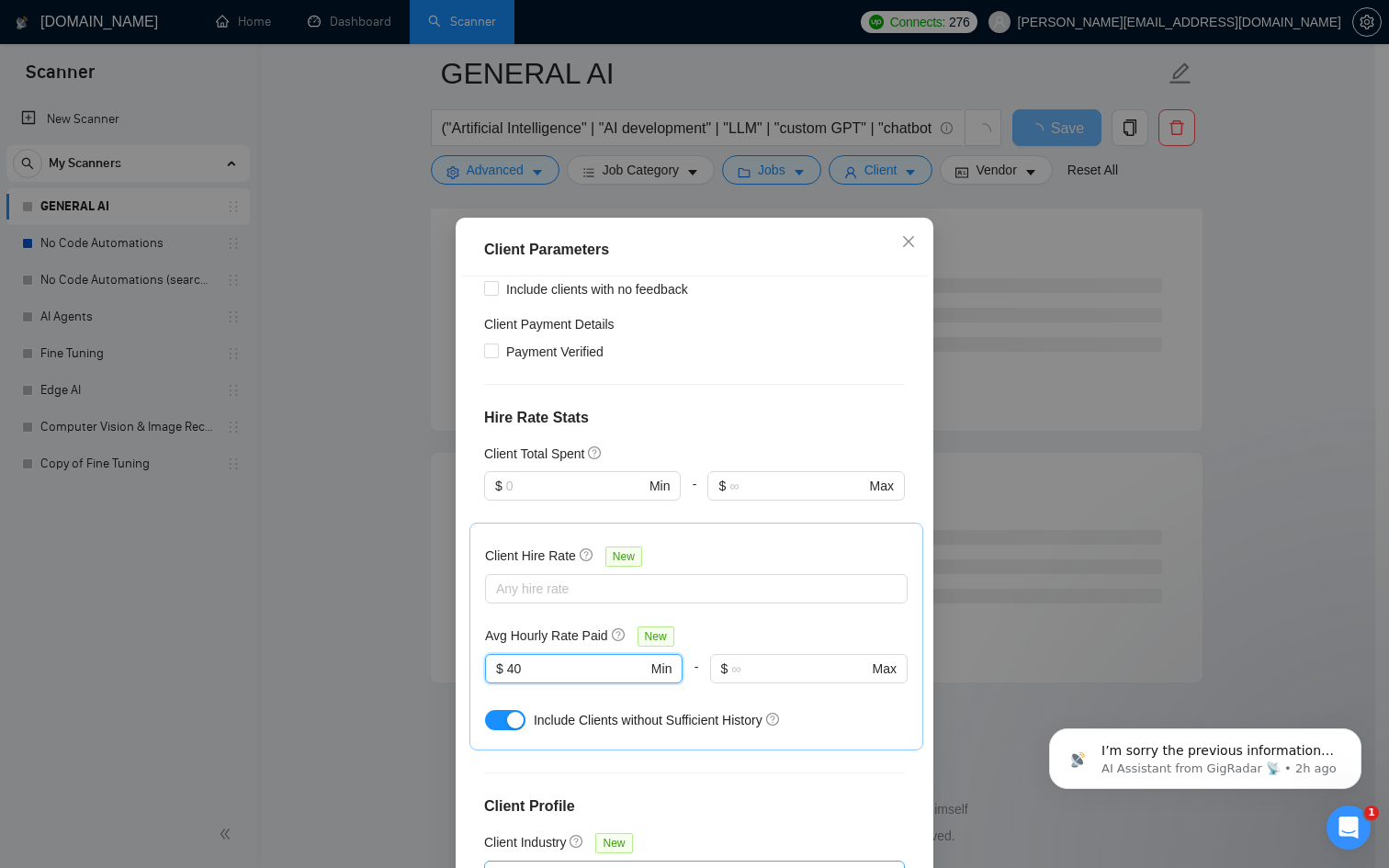
scroll to position [98, 0]
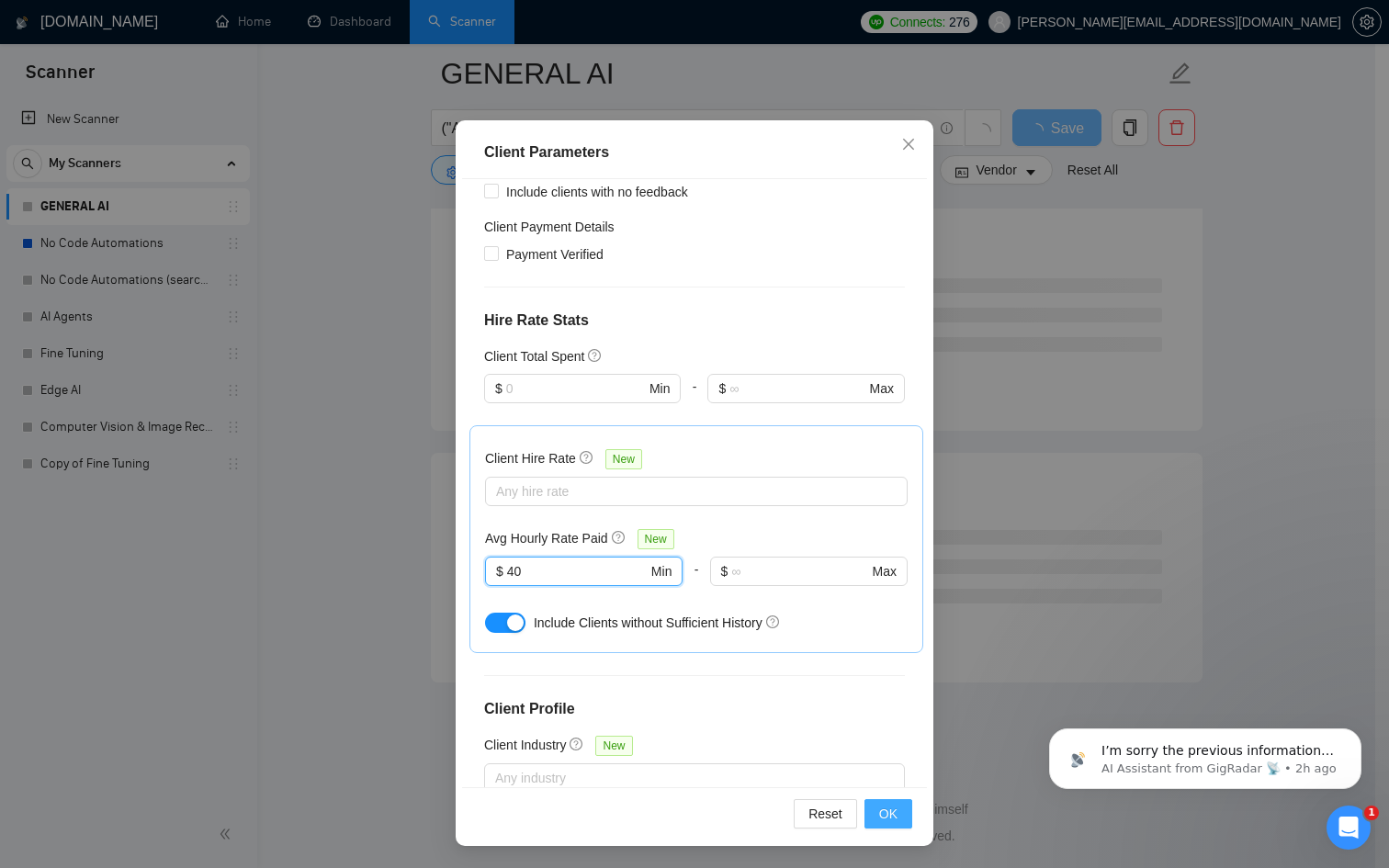
type input "40"
click at [882, 799] on button "OK" at bounding box center [888, 814] width 47 height 30
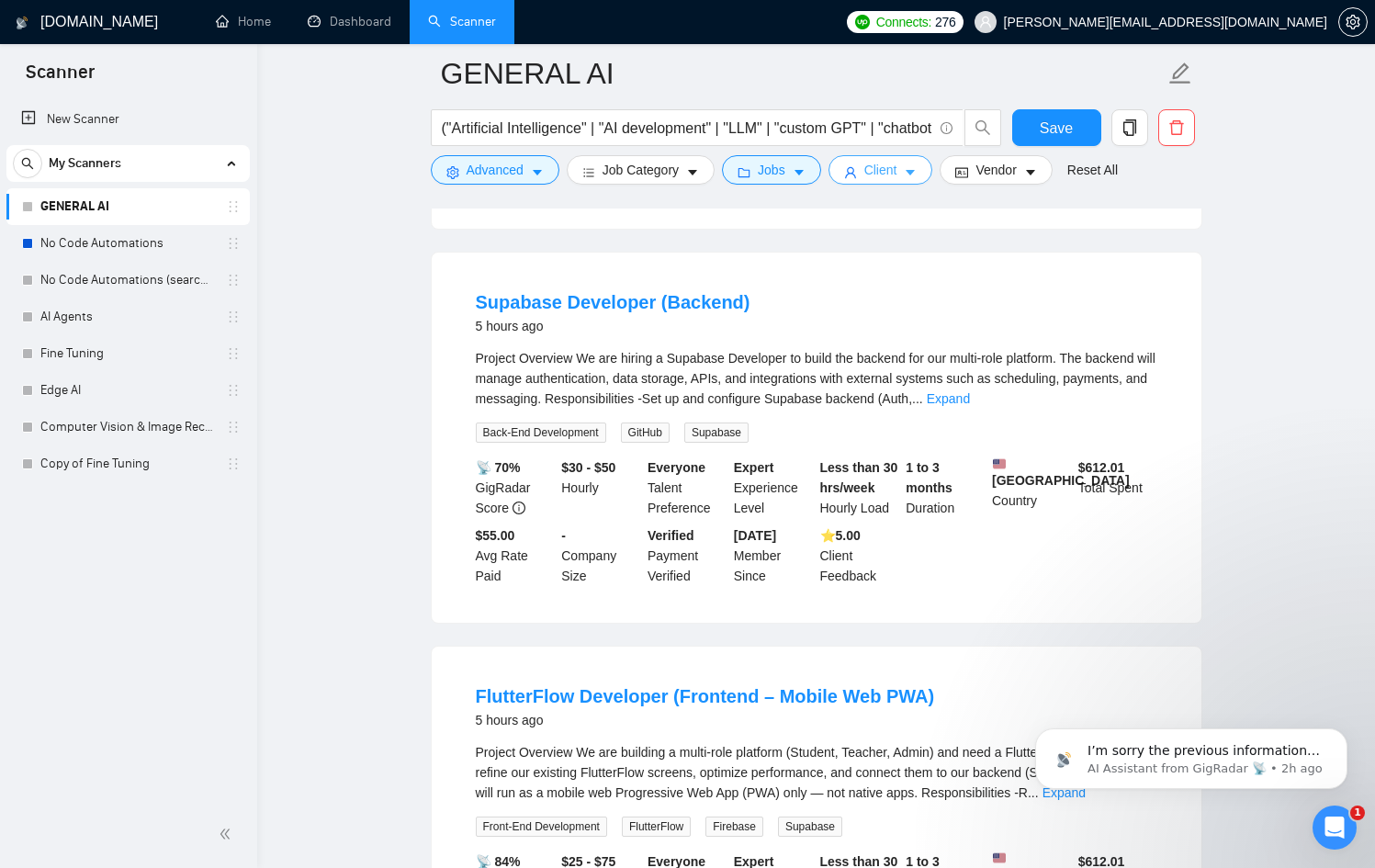
scroll to position [0, 0]
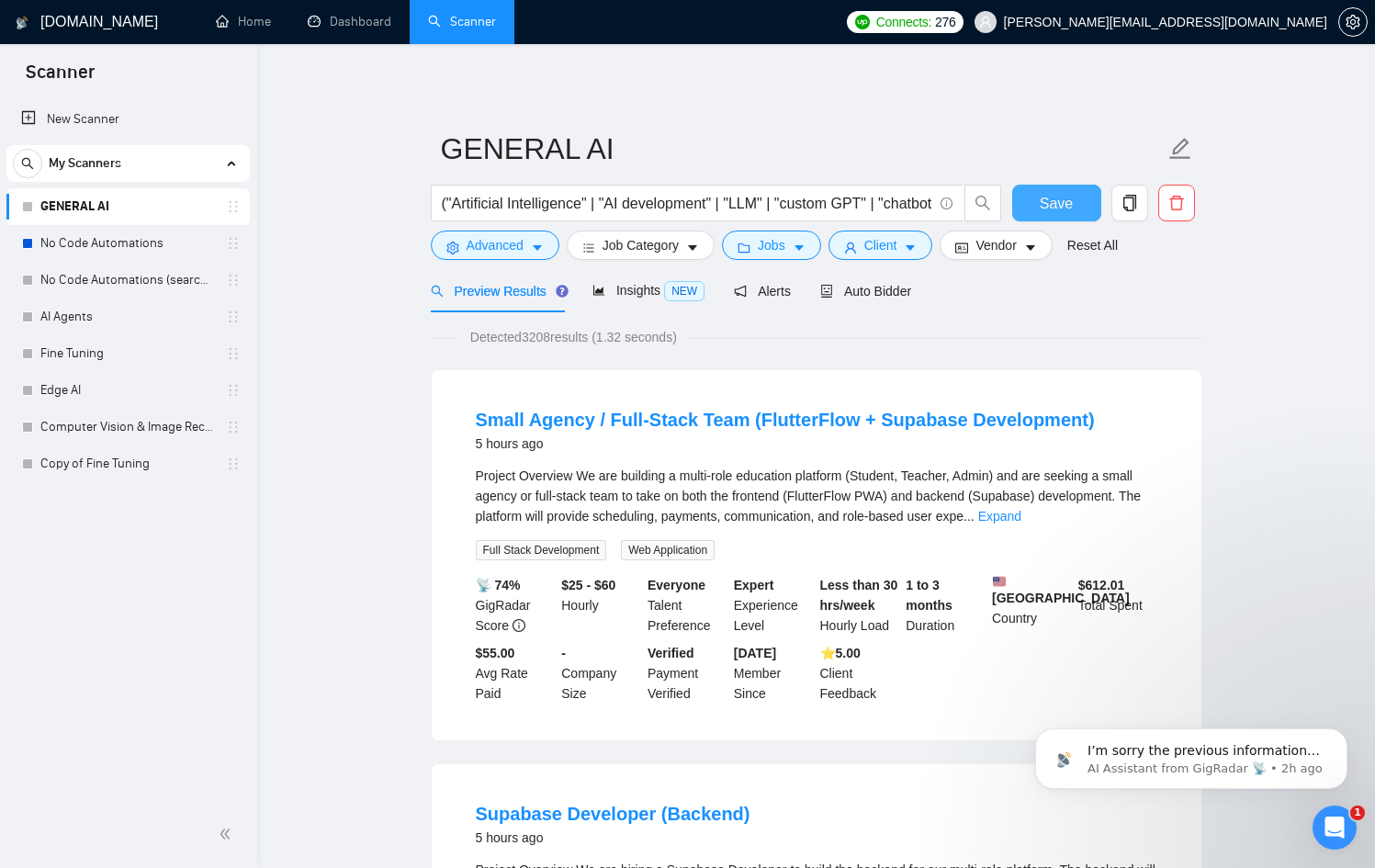
click at [1047, 197] on span "Save" at bounding box center [1057, 203] width 34 height 23
click at [655, 283] on span "Insights NEW" at bounding box center [649, 290] width 112 height 15
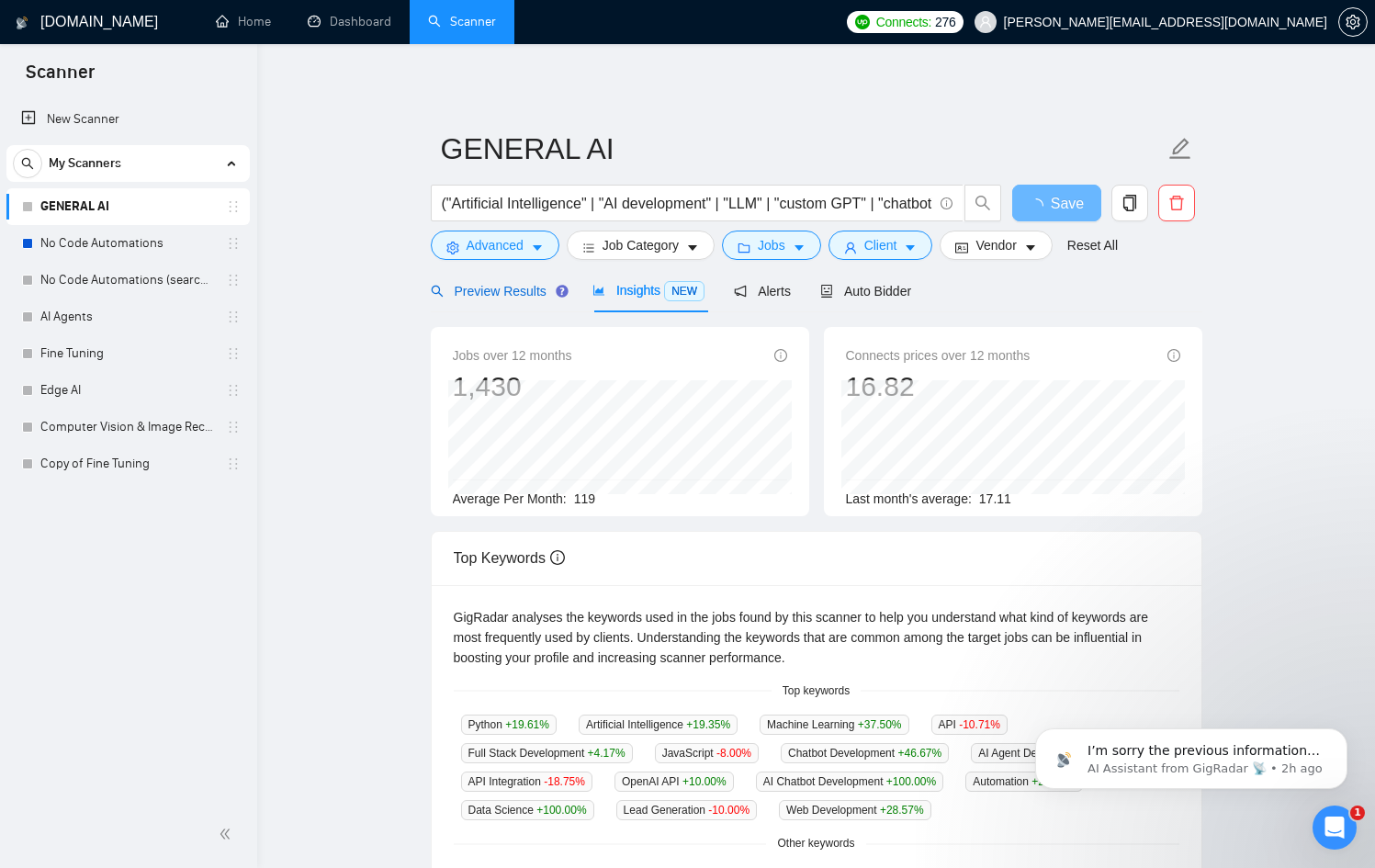
click at [484, 281] on div "Preview Results" at bounding box center [497, 291] width 132 height 21
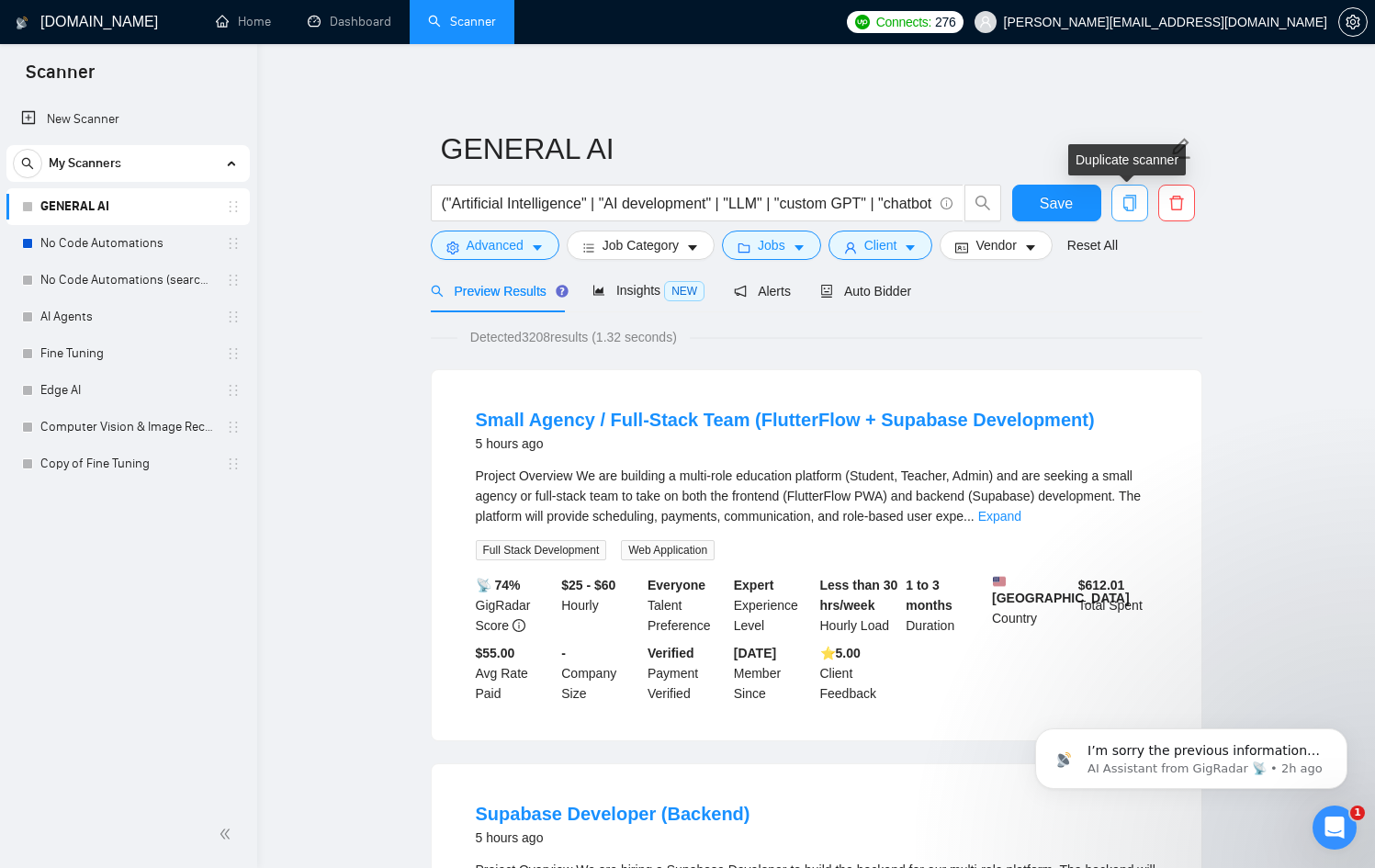
click at [1136, 203] on icon "copy" at bounding box center [1130, 203] width 17 height 17
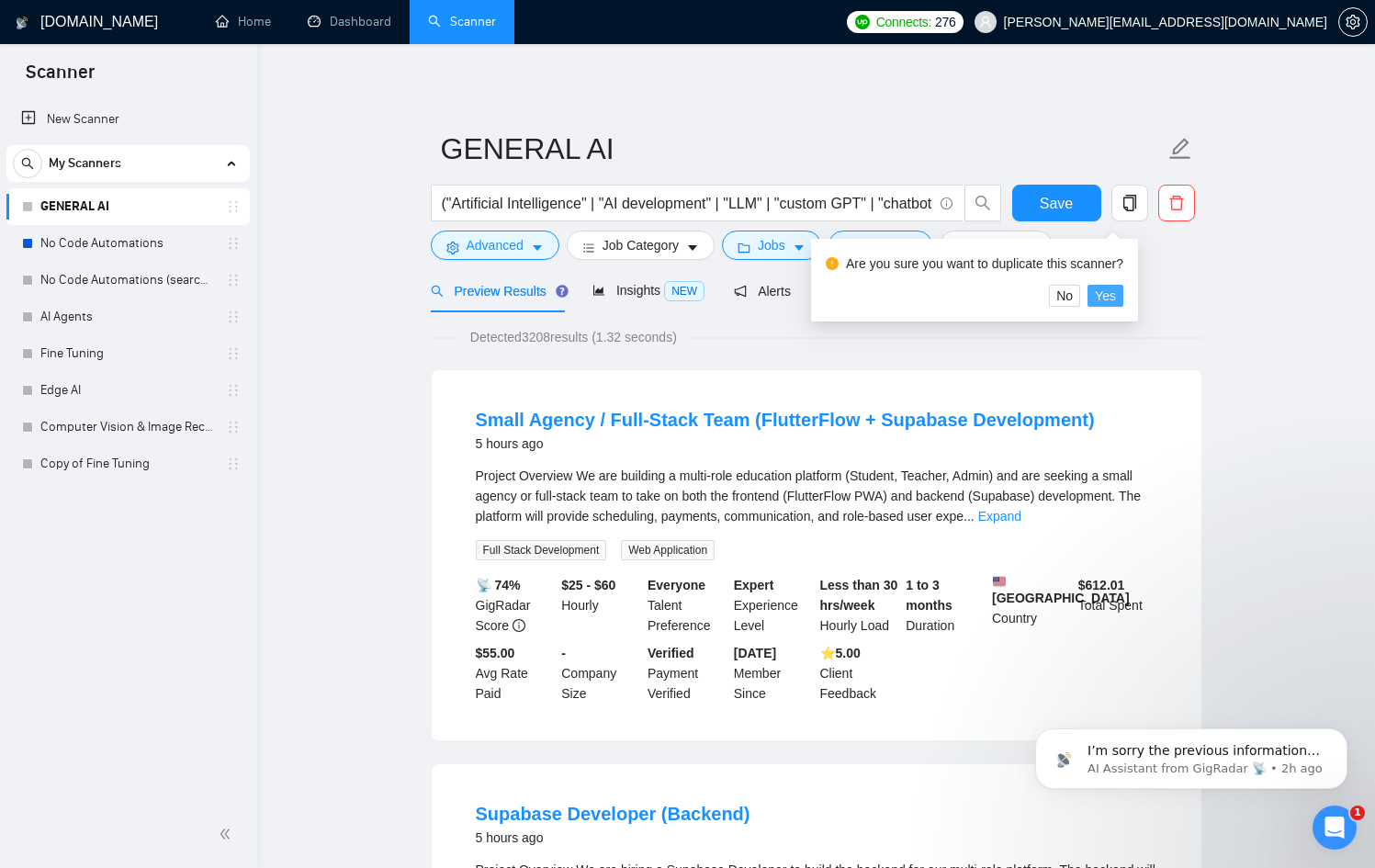
click at [1124, 290] on button "Yes" at bounding box center [1105, 296] width 35 height 22
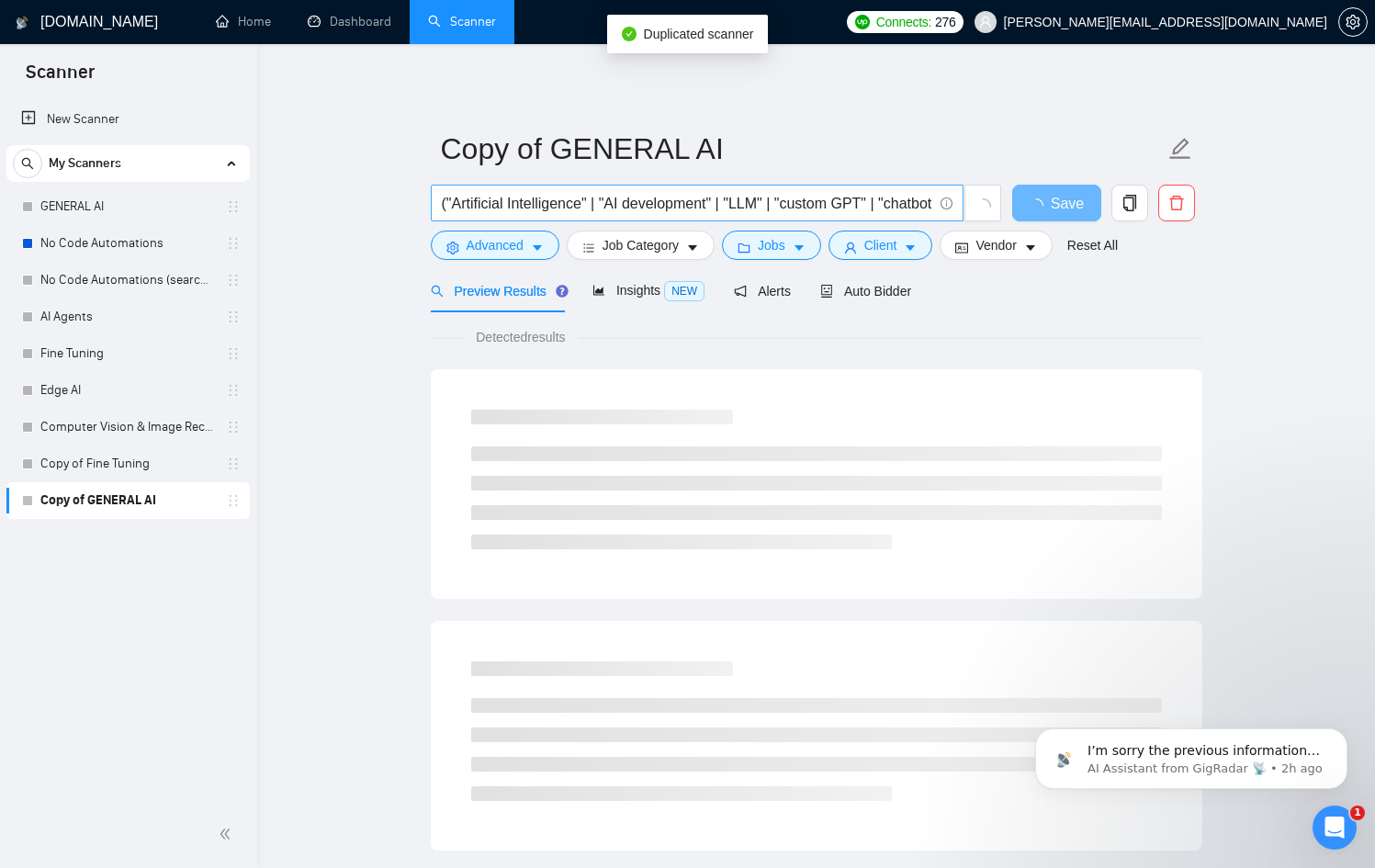
click at [523, 203] on input "("Artificial Intelligence" | "AI development" | "LLM" | "custom GPT" | "chatbot…" at bounding box center [687, 203] width 491 height 23
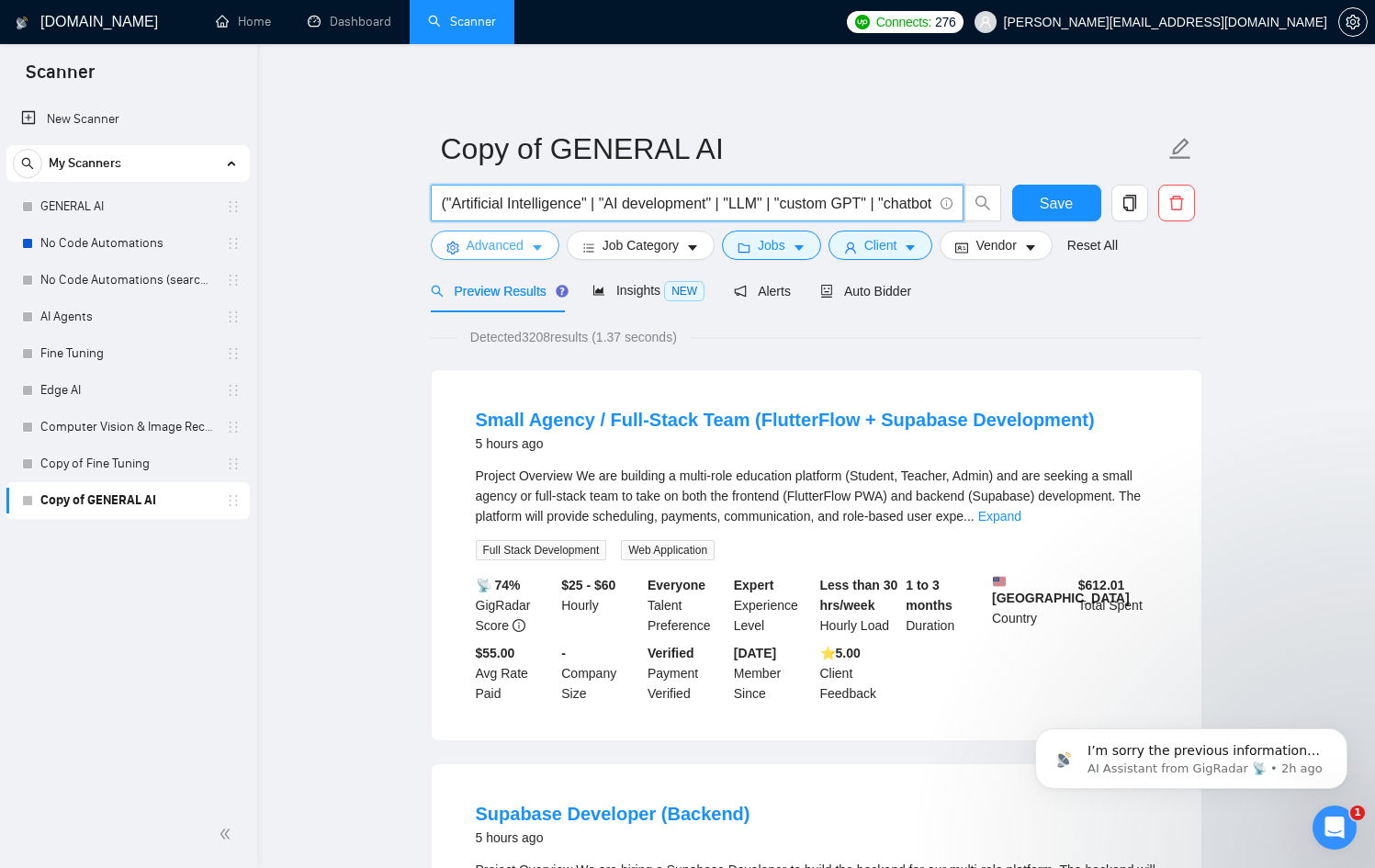
click at [530, 240] on button "Advanced" at bounding box center [495, 245] width 128 height 30
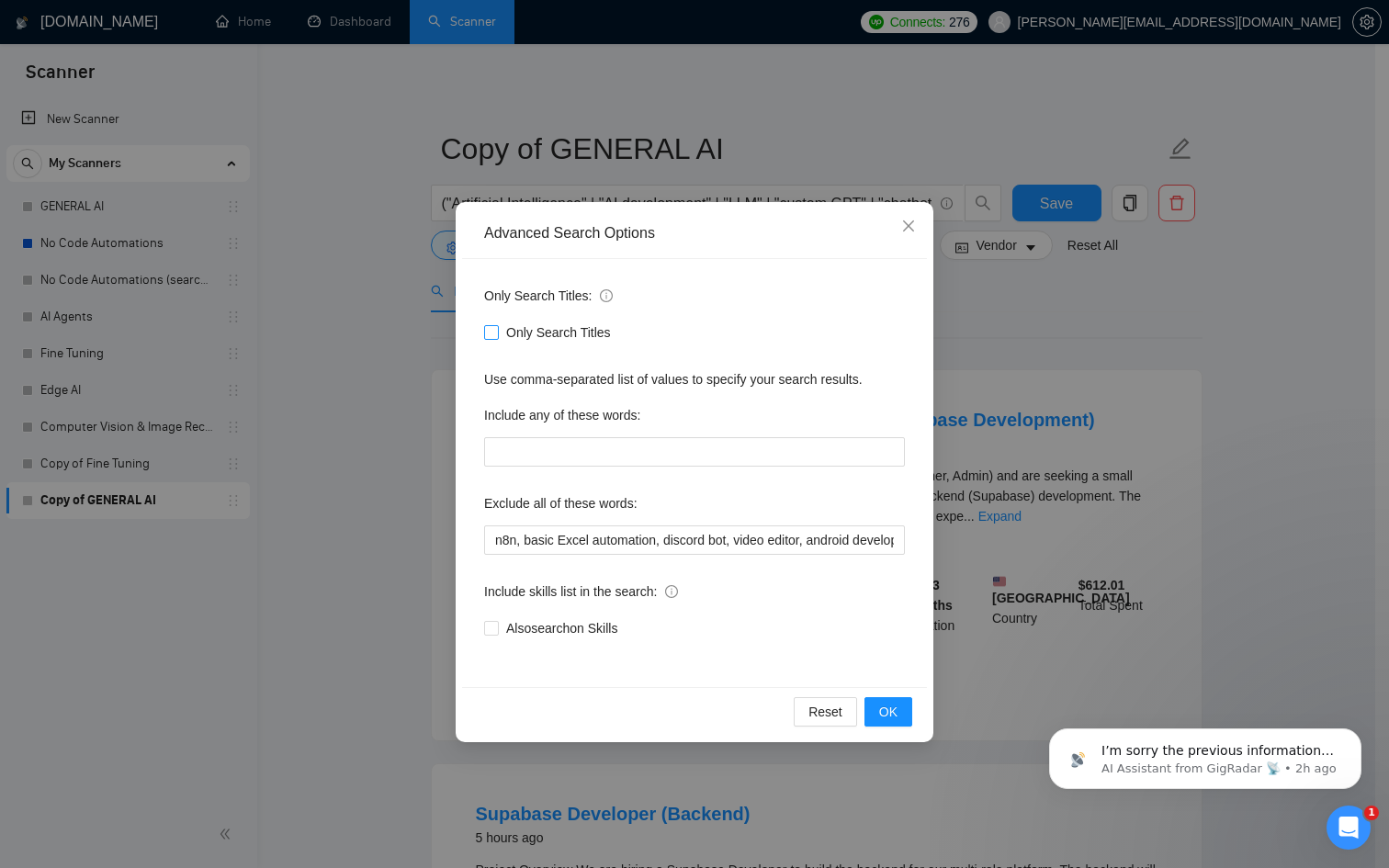
click at [540, 326] on span "Only Search Titles" at bounding box center [558, 332] width 119 height 21
click at [497, 326] on input "Only Search Titles" at bounding box center [490, 331] width 13 height 13
checkbox input "true"
click at [897, 718] on span "OK" at bounding box center [888, 711] width 19 height 21
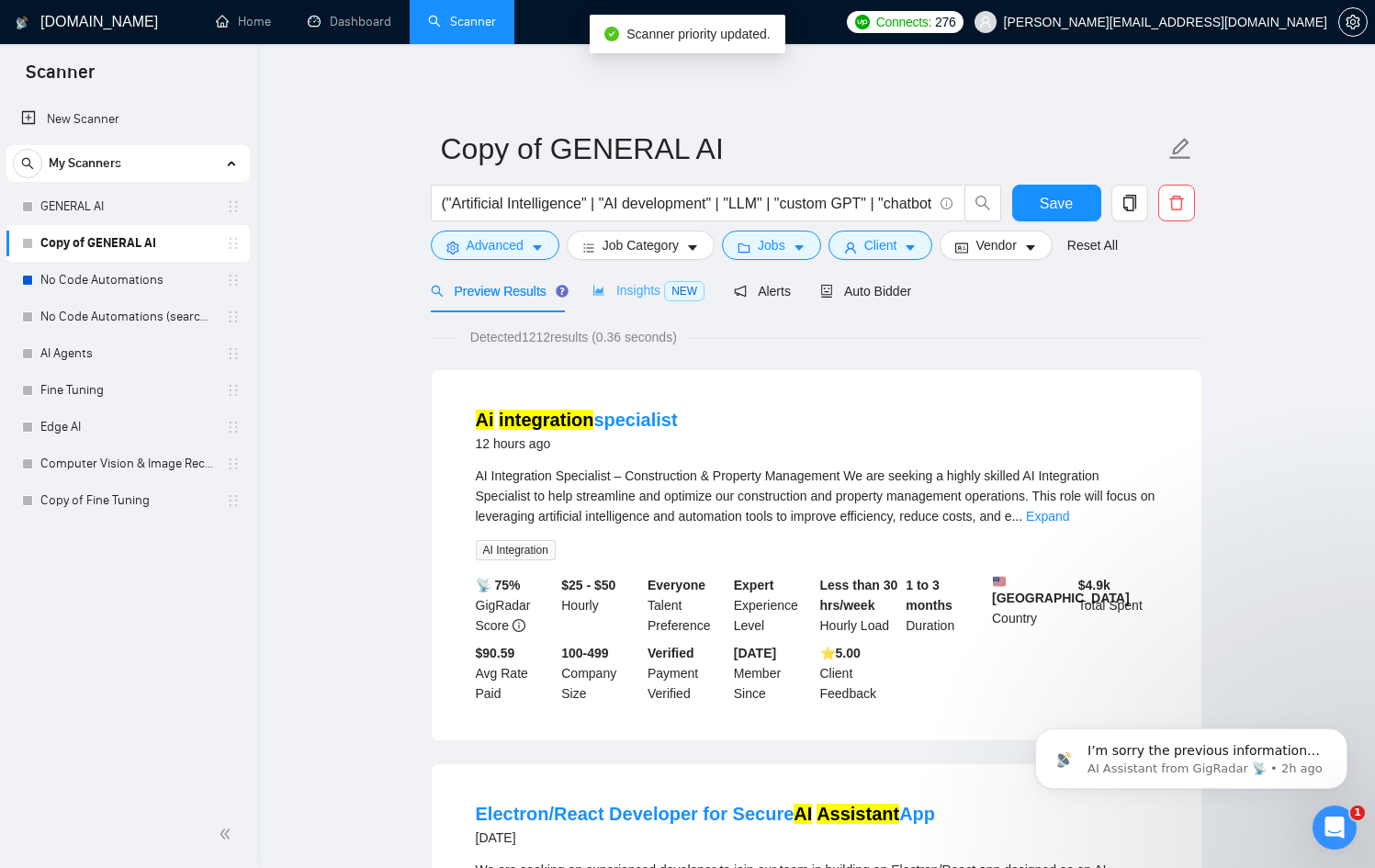
click at [647, 302] on div "Insights NEW" at bounding box center [649, 291] width 112 height 43
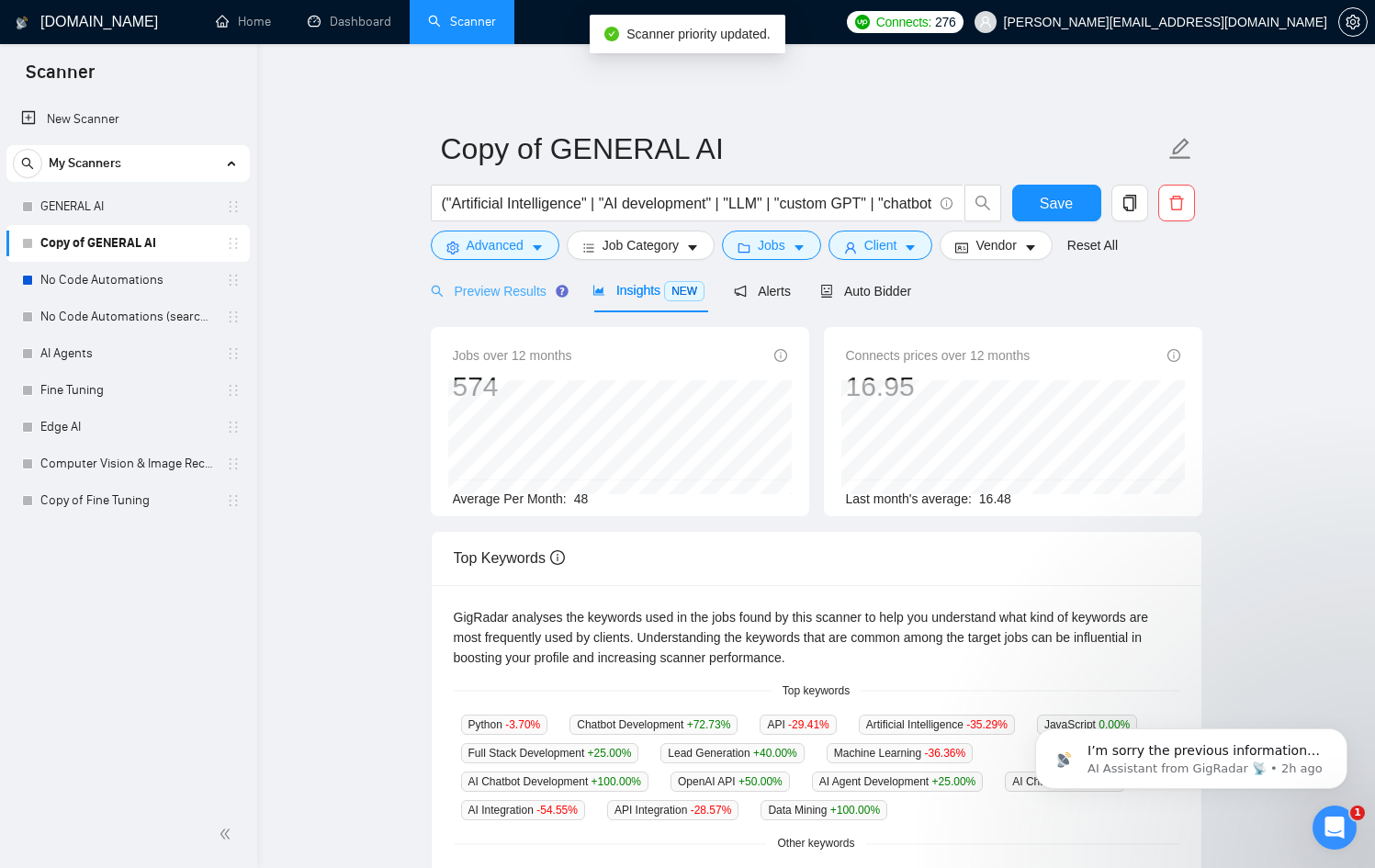
click at [467, 280] on div "Preview Results" at bounding box center [497, 291] width 132 height 43
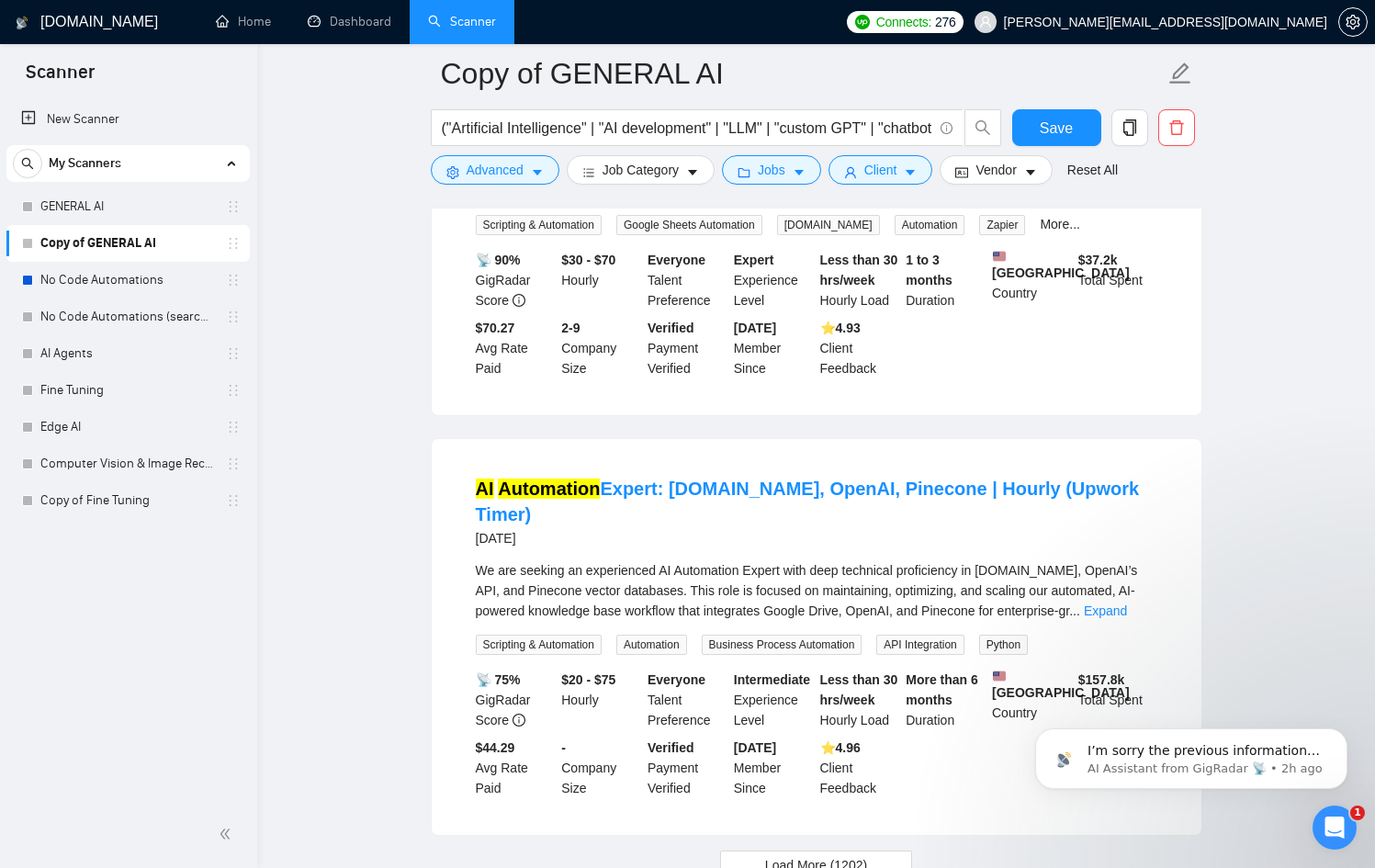
scroll to position [3699, 0]
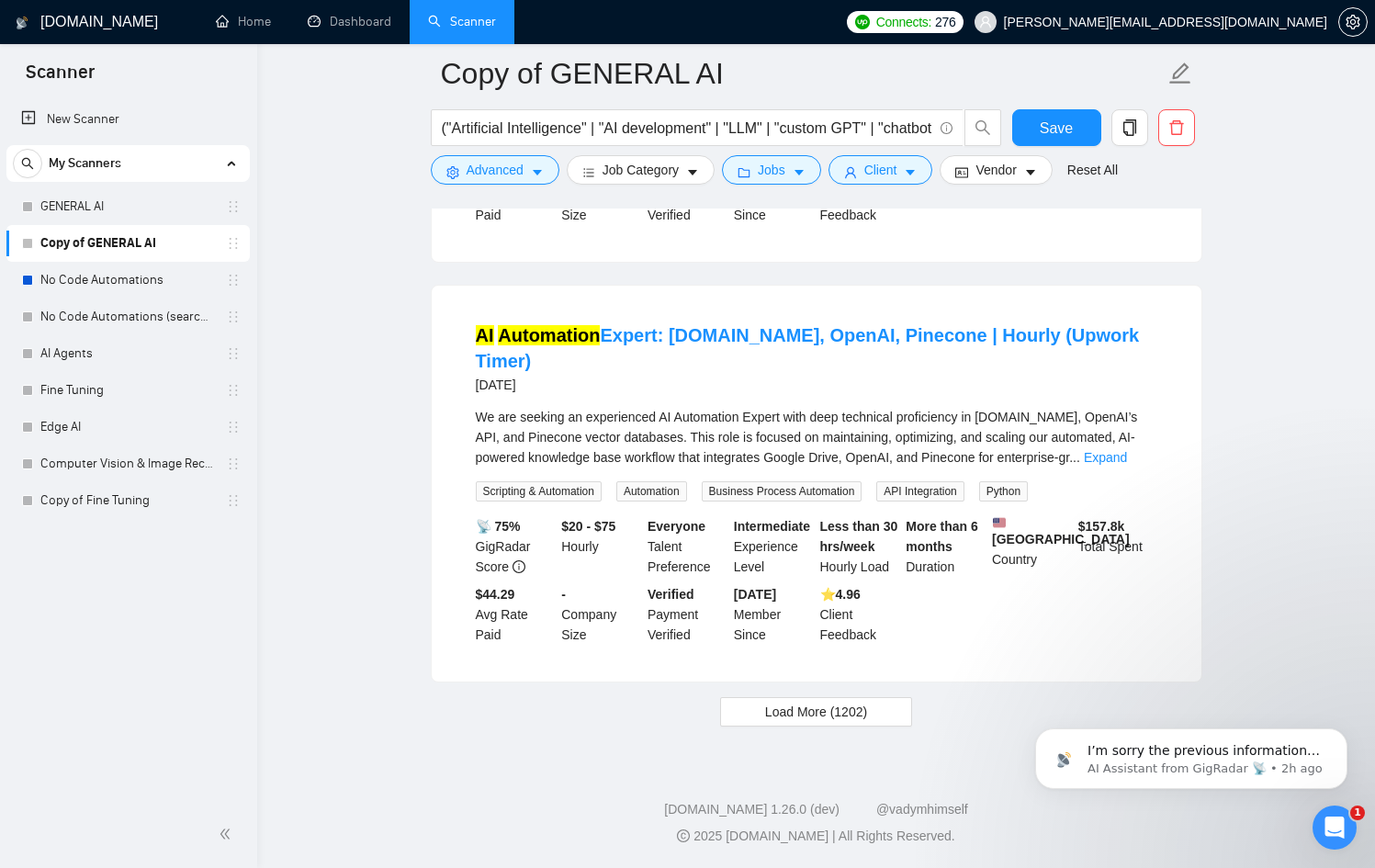
click at [1059, 131] on span "Save" at bounding box center [1057, 127] width 34 height 23
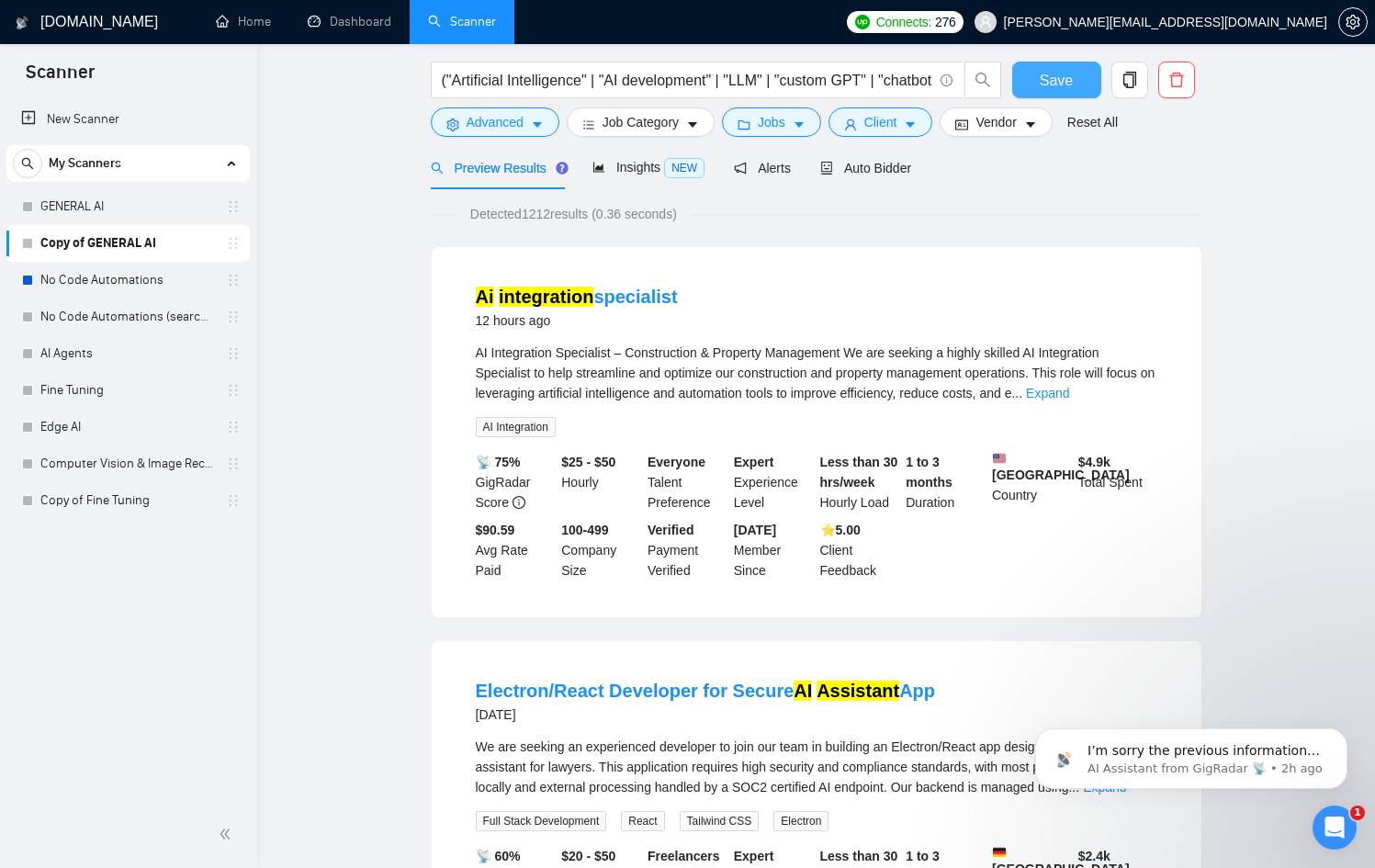
scroll to position [0, 0]
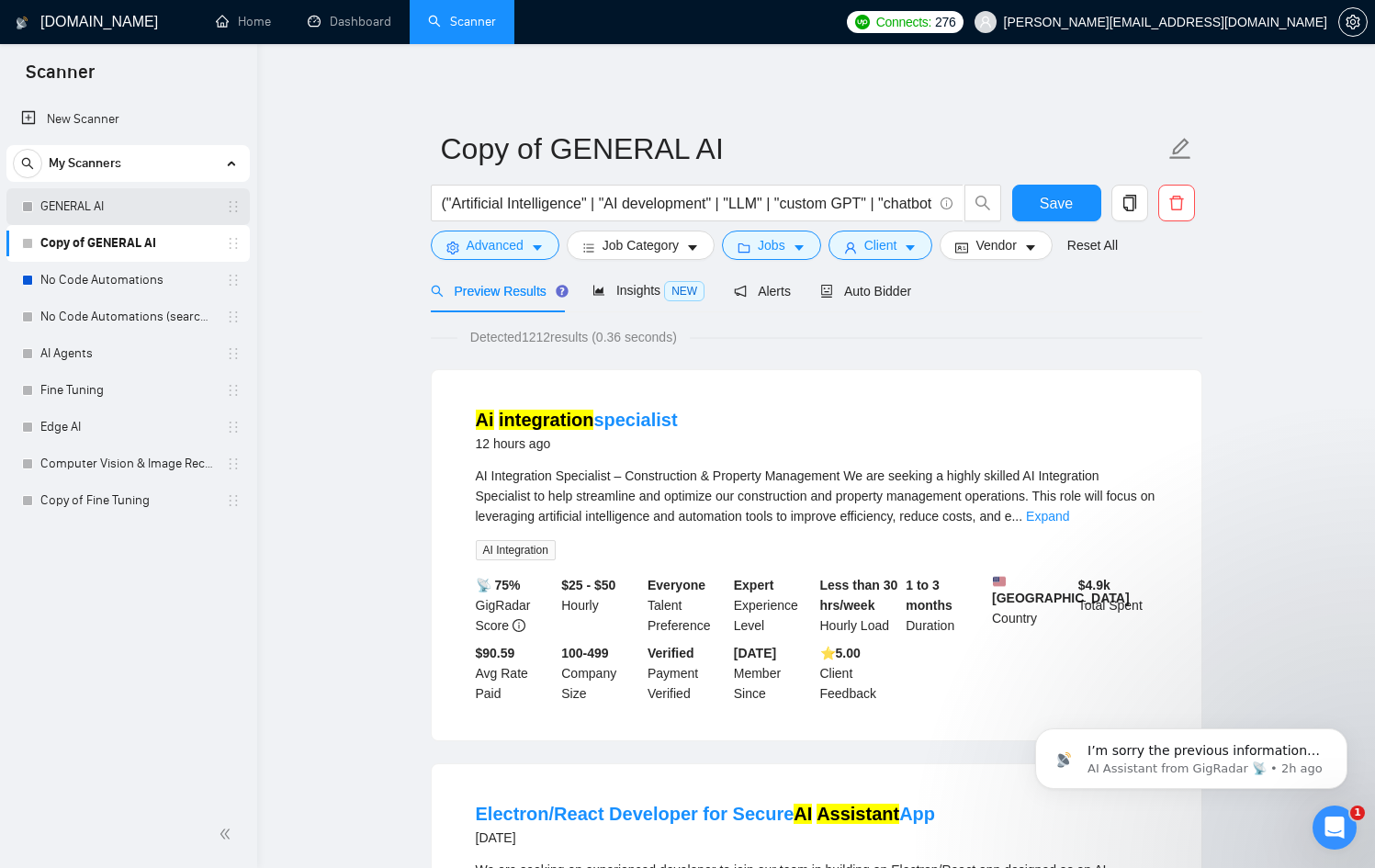
click at [86, 203] on link "GENERAL AI" at bounding box center [127, 206] width 174 height 36
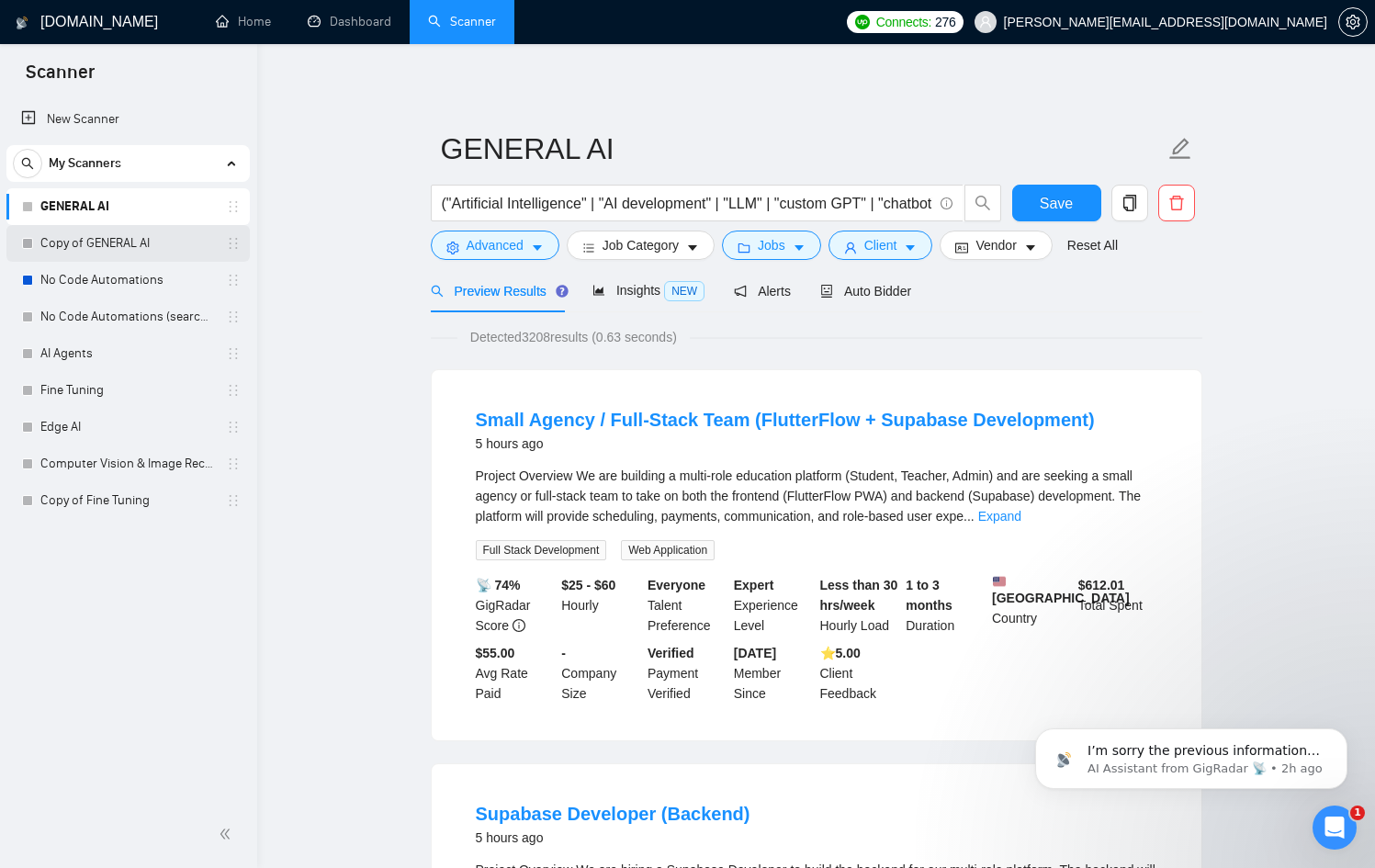
click at [85, 236] on link "Copy of GENERAL AI" at bounding box center [127, 242] width 174 height 36
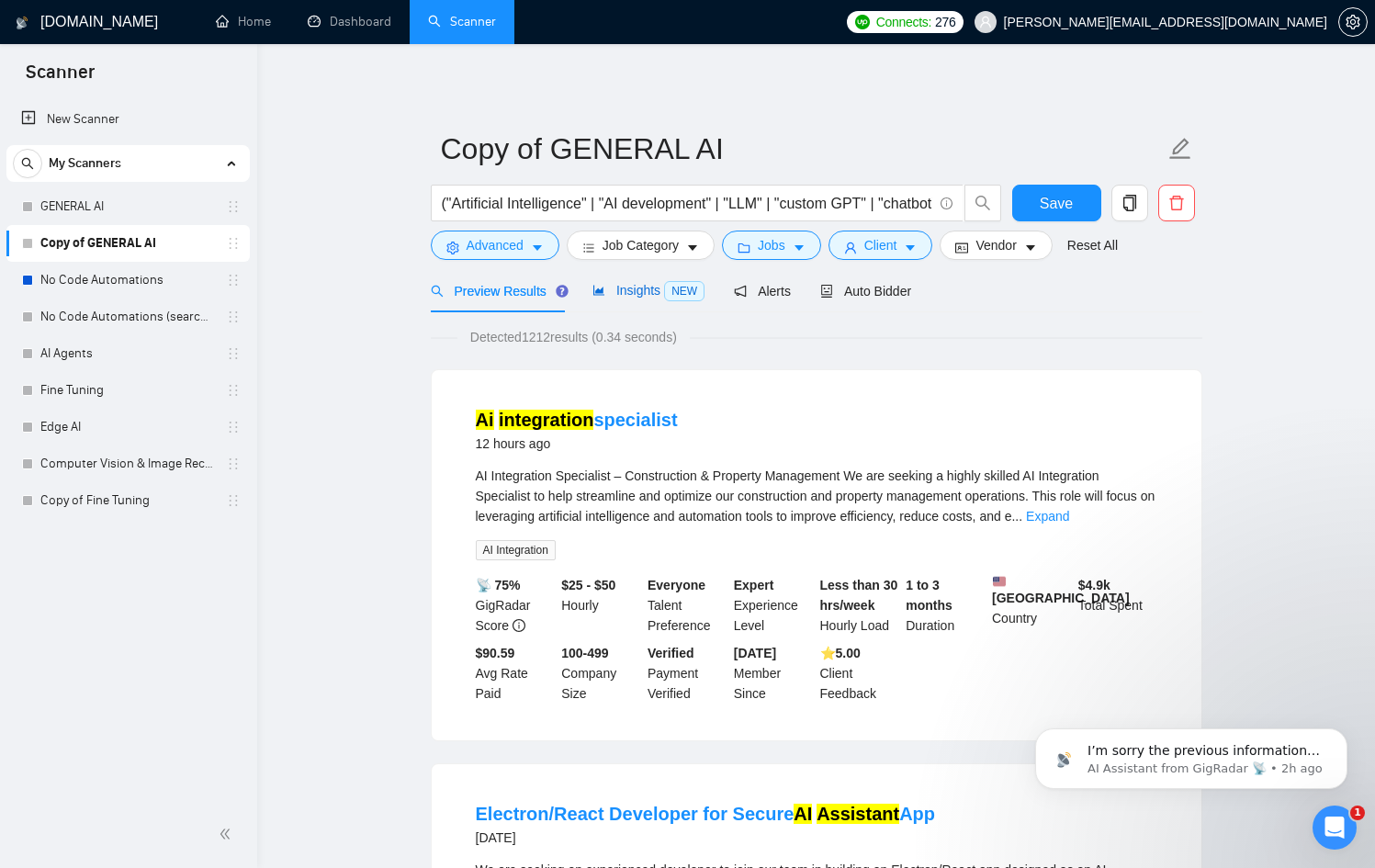
click at [632, 294] on span "Insights NEW" at bounding box center [649, 290] width 112 height 15
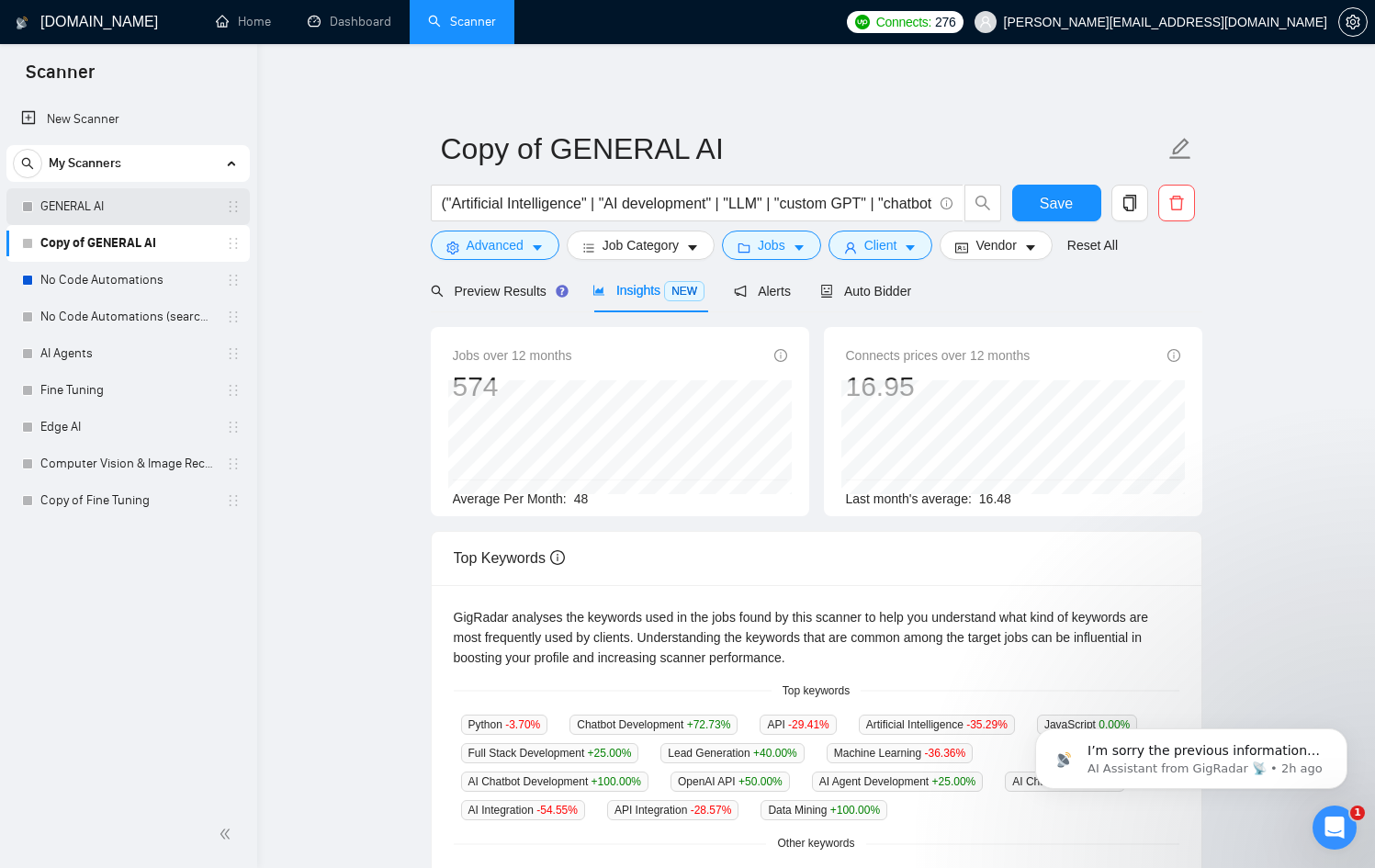
click at [88, 211] on link "GENERAL AI" at bounding box center [127, 206] width 174 height 36
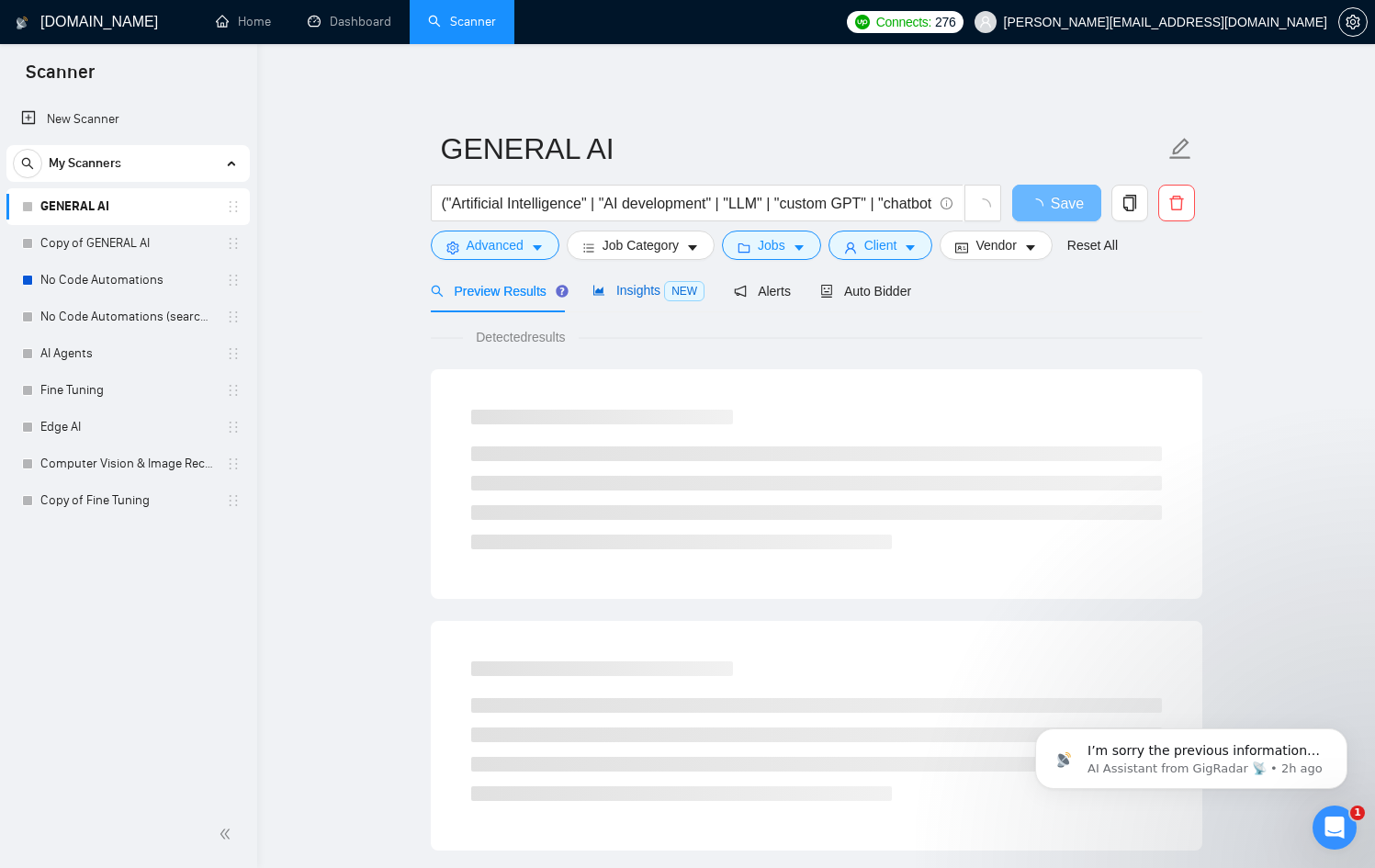
click at [646, 297] on span "Insights NEW" at bounding box center [649, 290] width 112 height 15
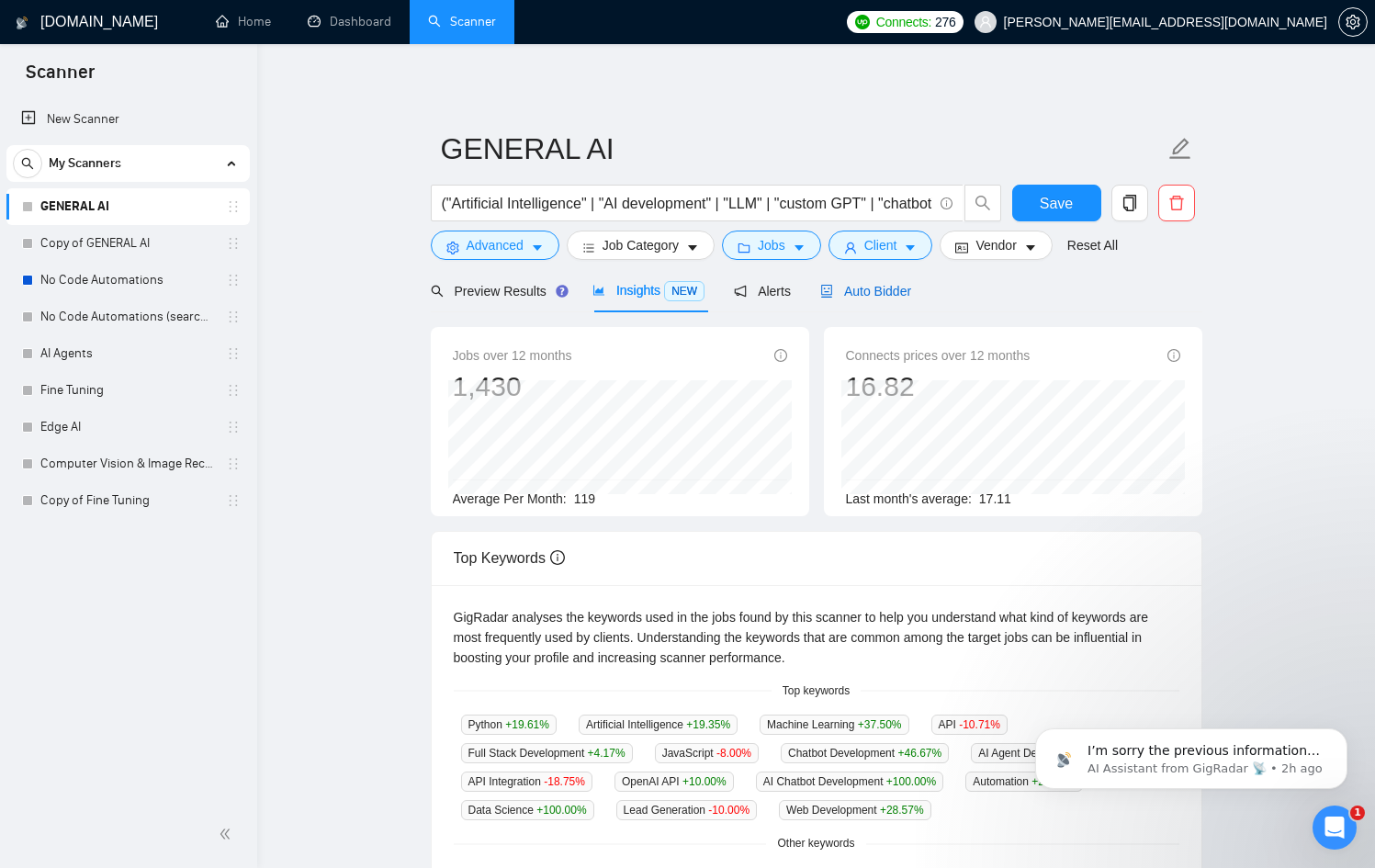
click at [874, 300] on div "Auto Bidder" at bounding box center [865, 291] width 91 height 21
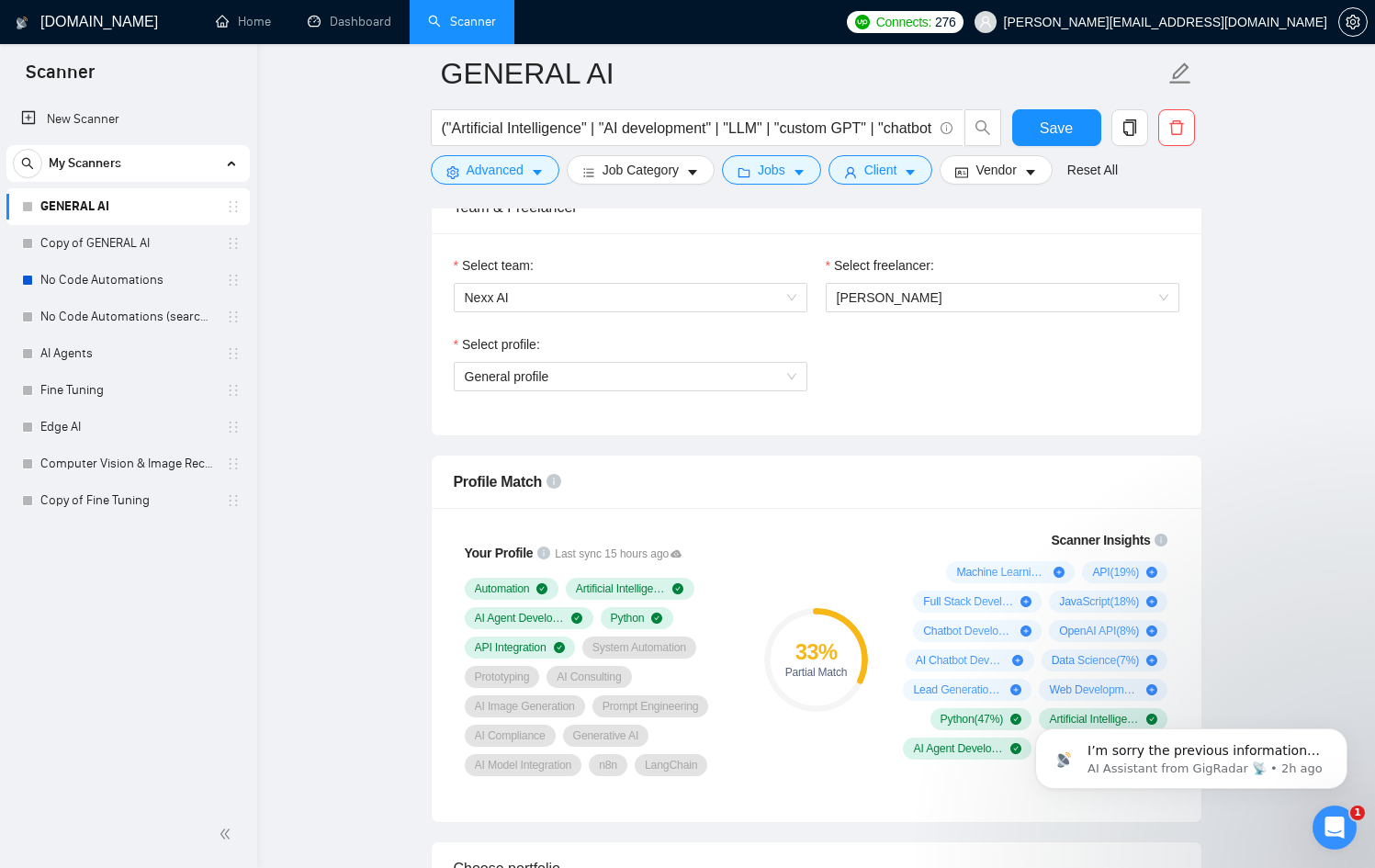
scroll to position [938, 0]
